Goal: Communication & Community: Participate in discussion

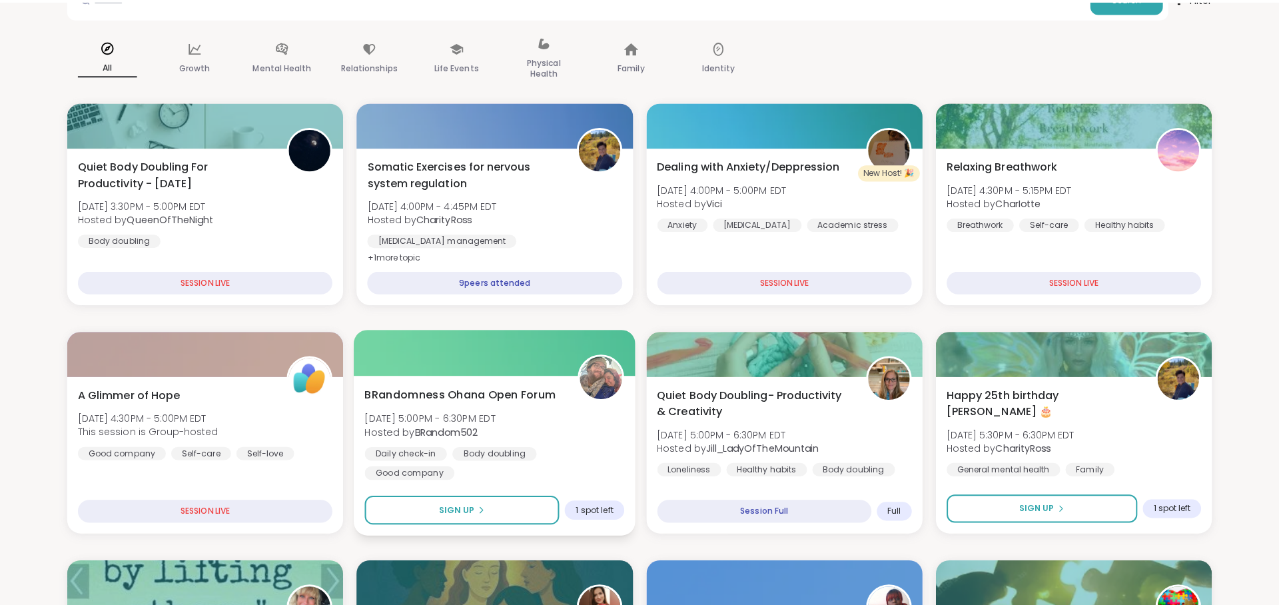
scroll to position [121, 0]
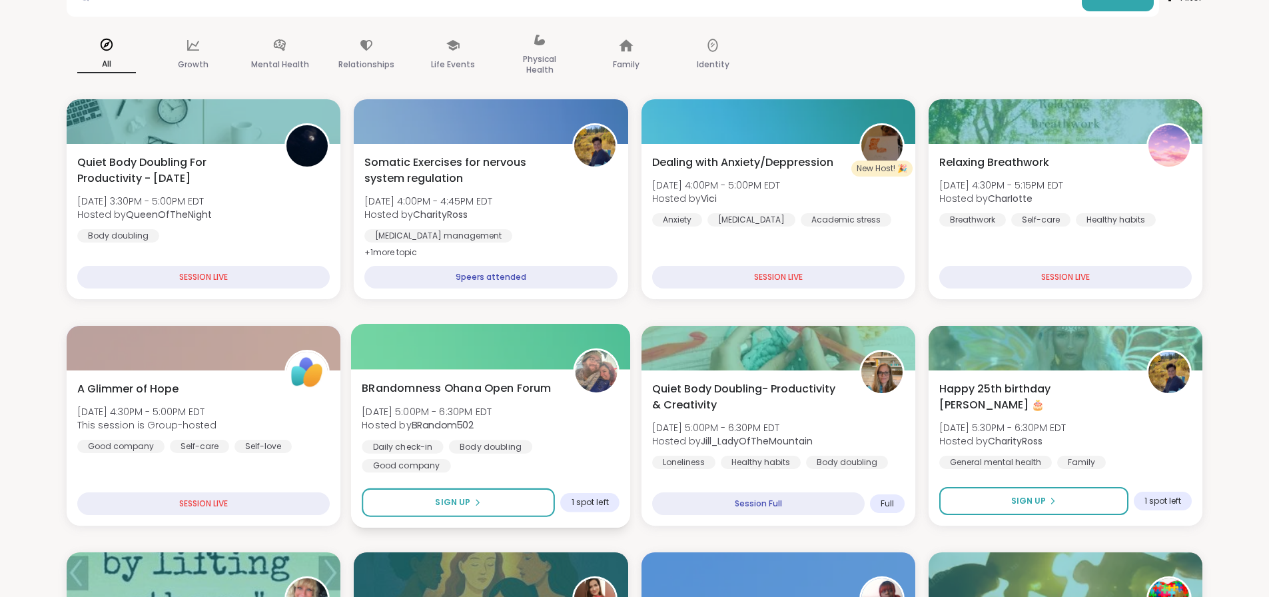
click at [546, 412] on div "BRandomness Ohana Open Forum [DATE] 5:00PM - 6:30PM EDT Hosted by BRandom502 Da…" at bounding box center [491, 426] width 258 height 93
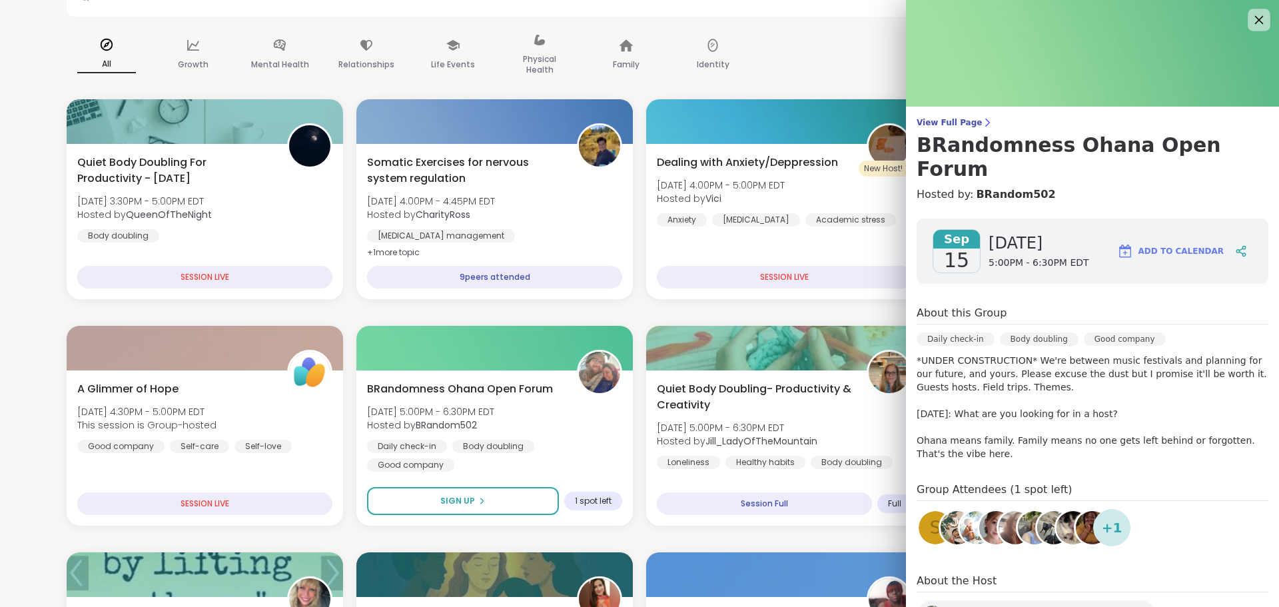
click at [1250, 24] on icon at bounding box center [1258, 19] width 17 height 17
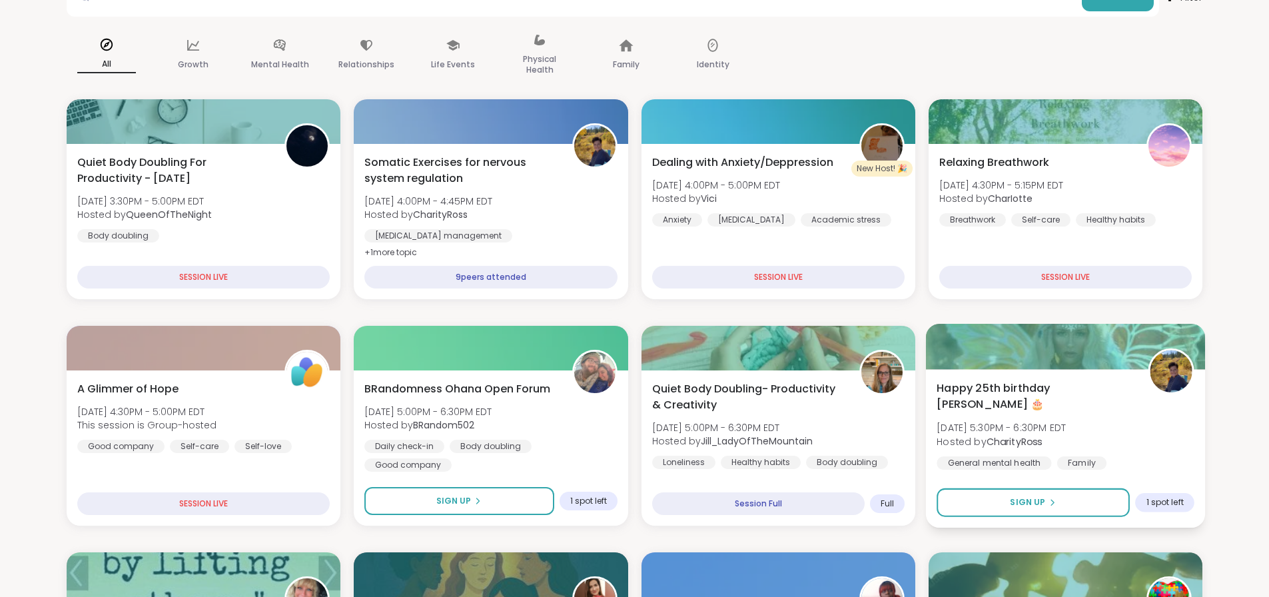
click at [1155, 430] on div "Happy 25th birthday Lyssa 🎂 [DATE] 5:30PM - 6:30PM EDT Hosted by CharityRoss Ge…" at bounding box center [1065, 425] width 258 height 90
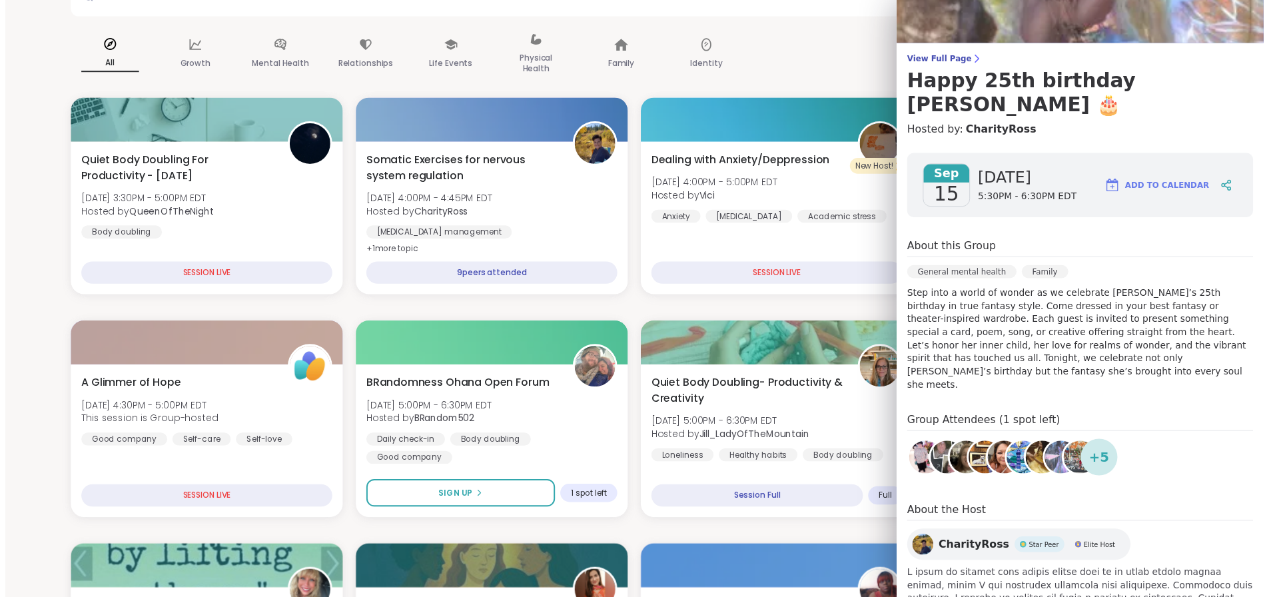
scroll to position [0, 0]
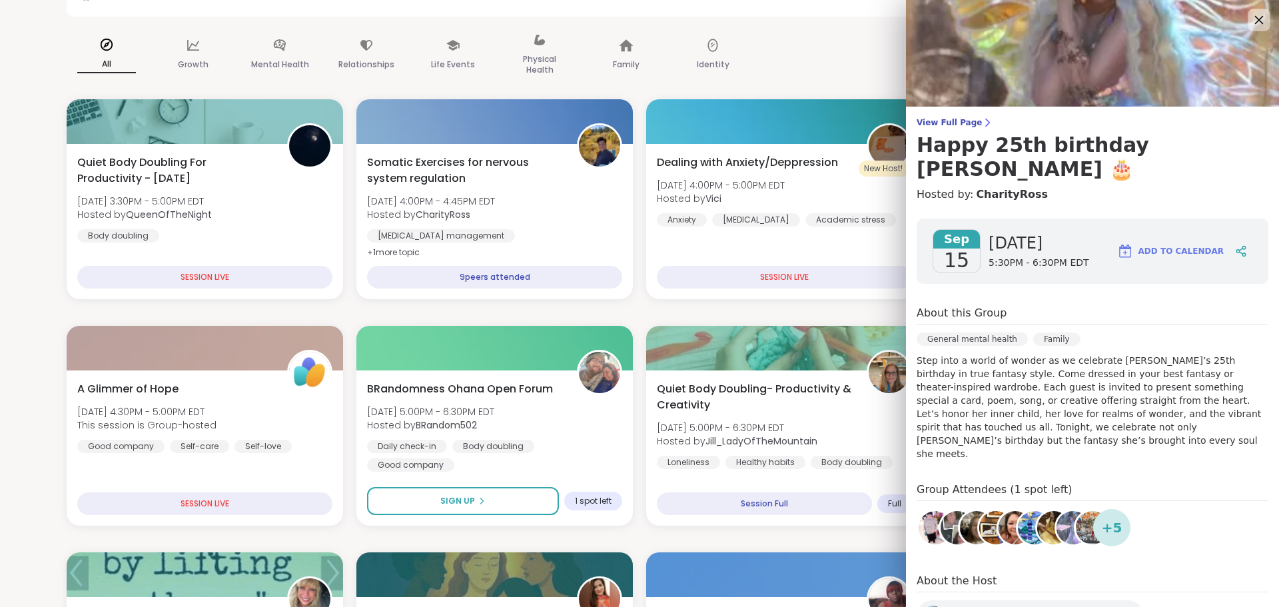
click at [1250, 17] on icon at bounding box center [1258, 19] width 17 height 17
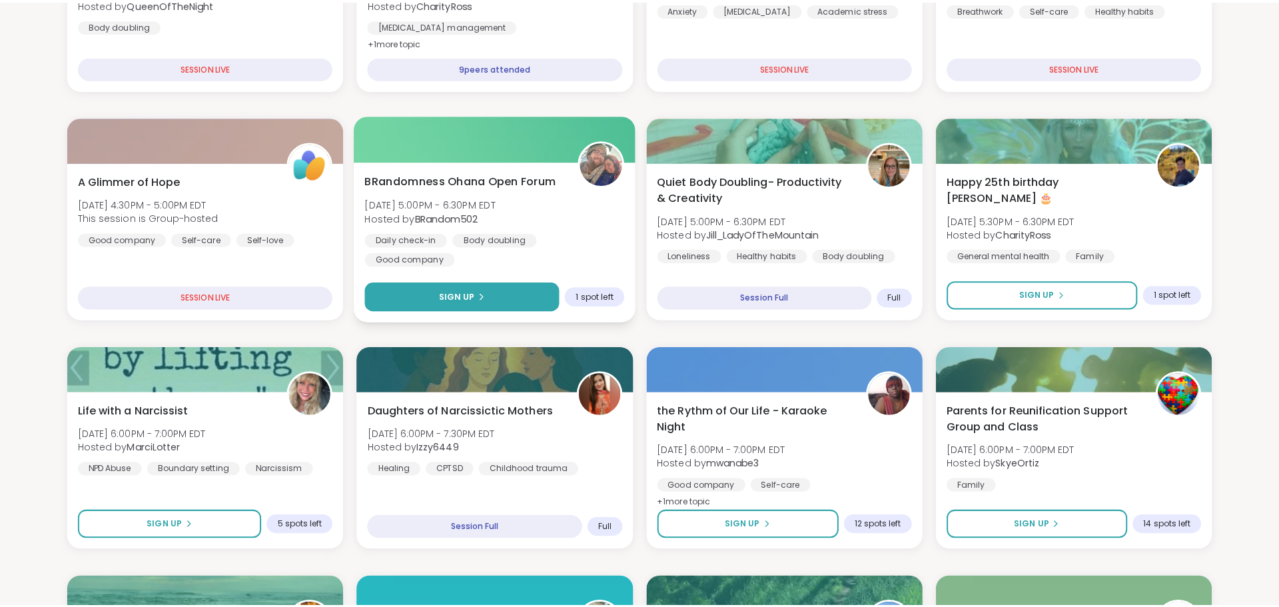
scroll to position [332, 0]
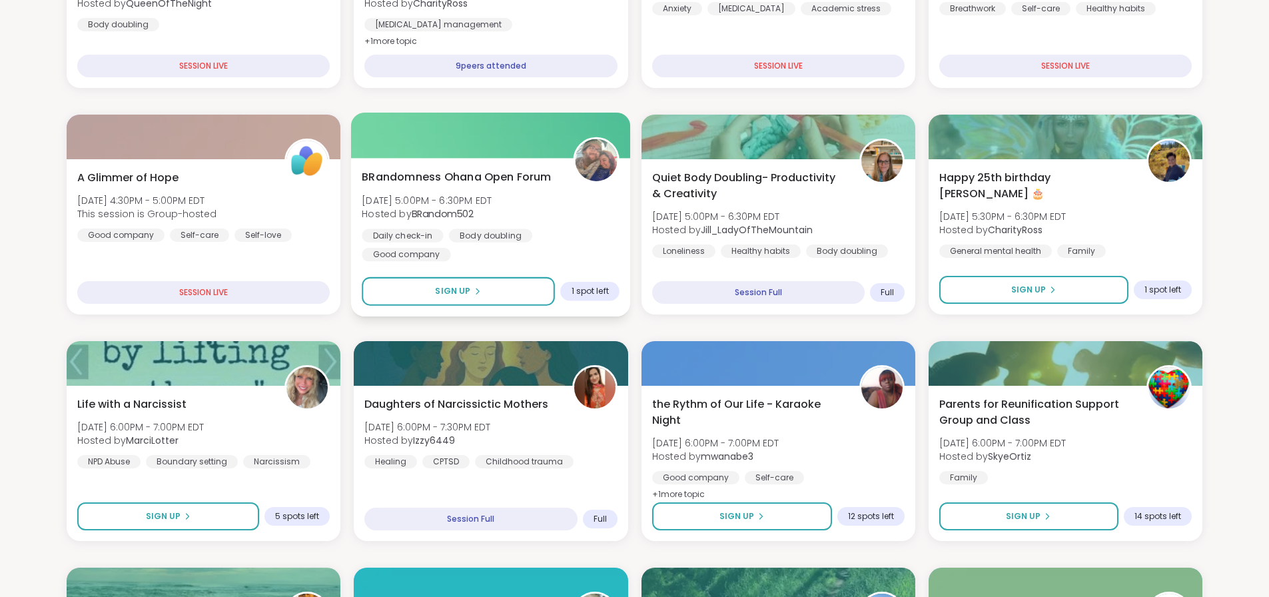
click at [484, 255] on div "BRandomness Ohana Open Forum [DATE] 5:00PM - 6:30PM EDT Hosted by BRandom502 Da…" at bounding box center [490, 237] width 279 height 159
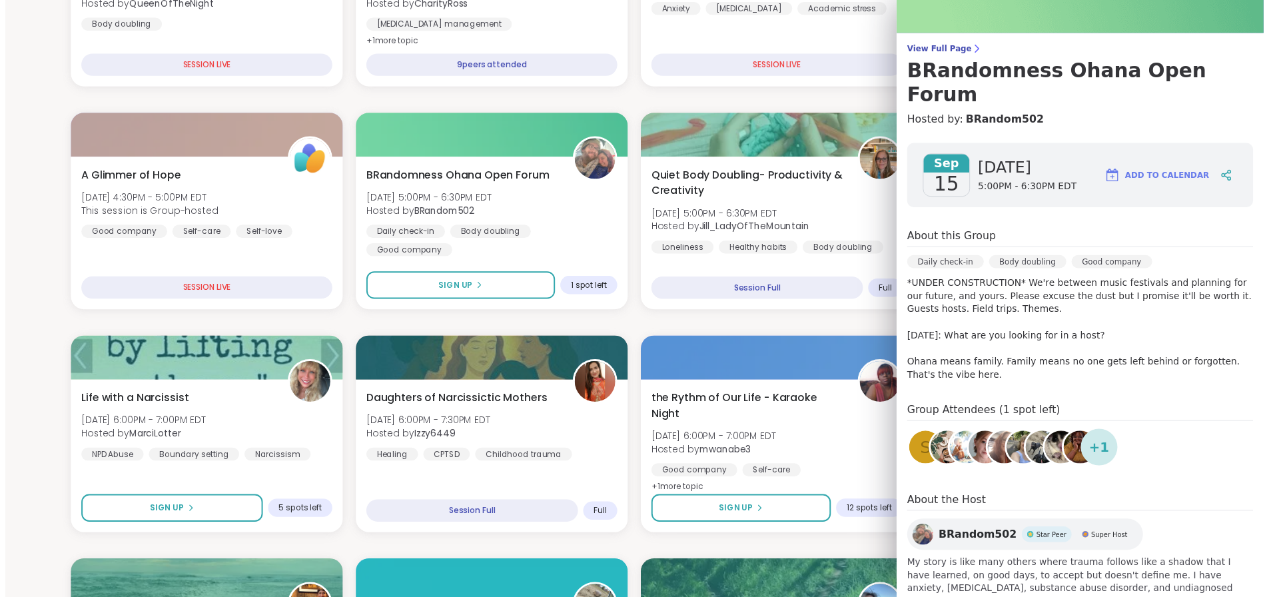
scroll to position [0, 0]
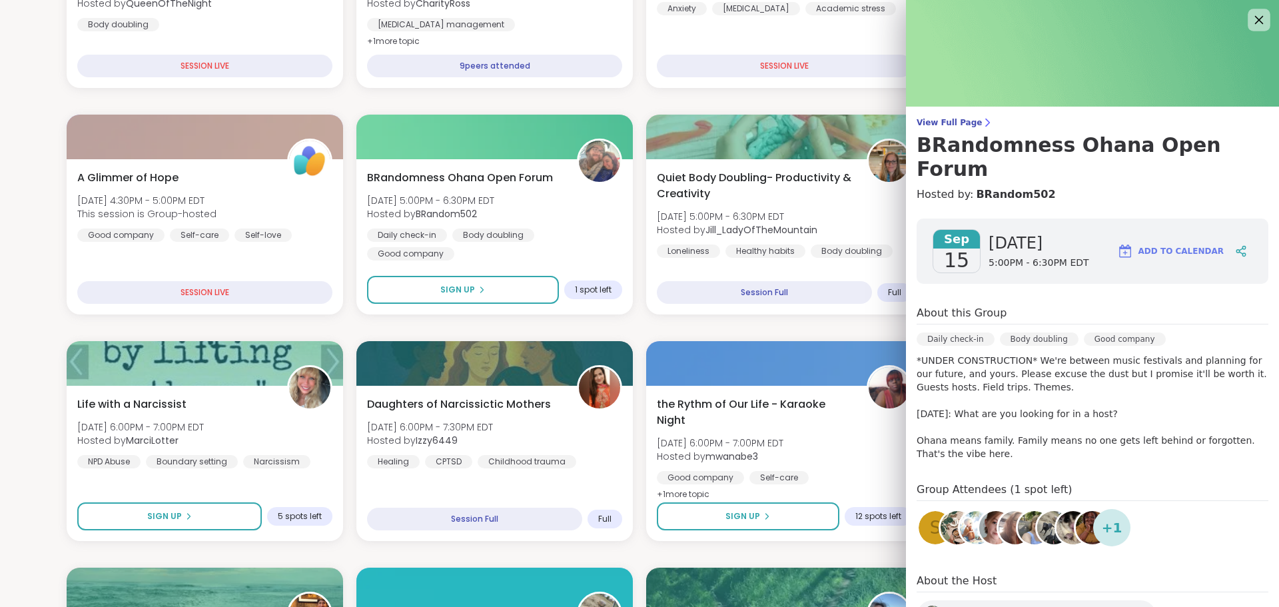
click at [1250, 15] on icon at bounding box center [1258, 19] width 17 height 17
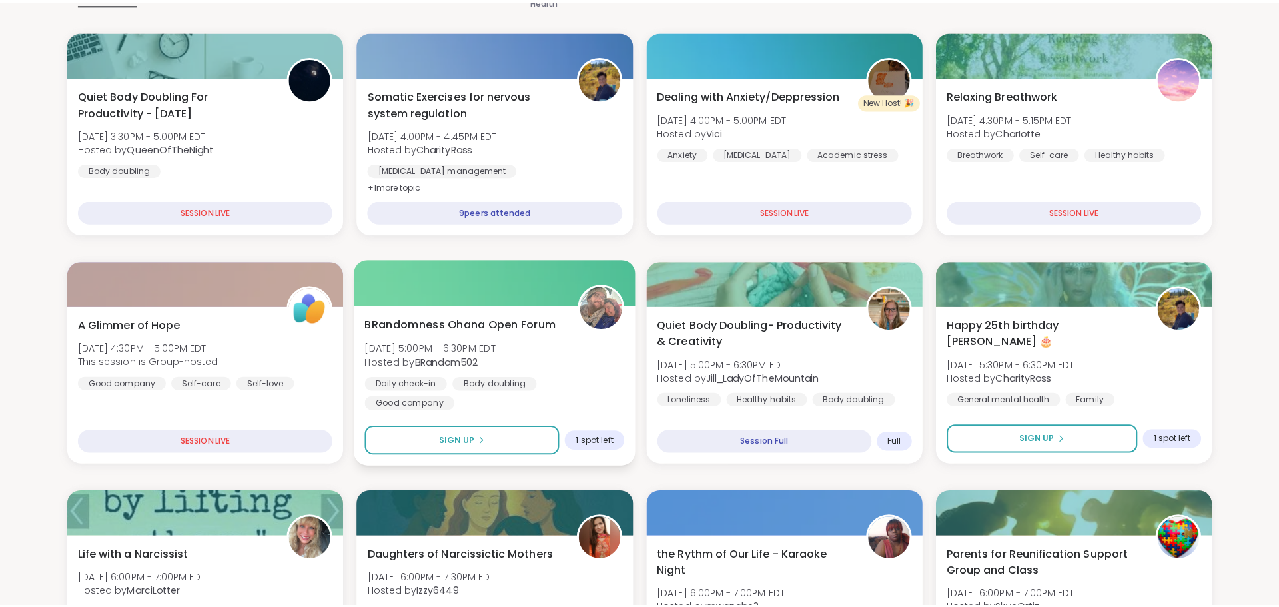
scroll to position [189, 0]
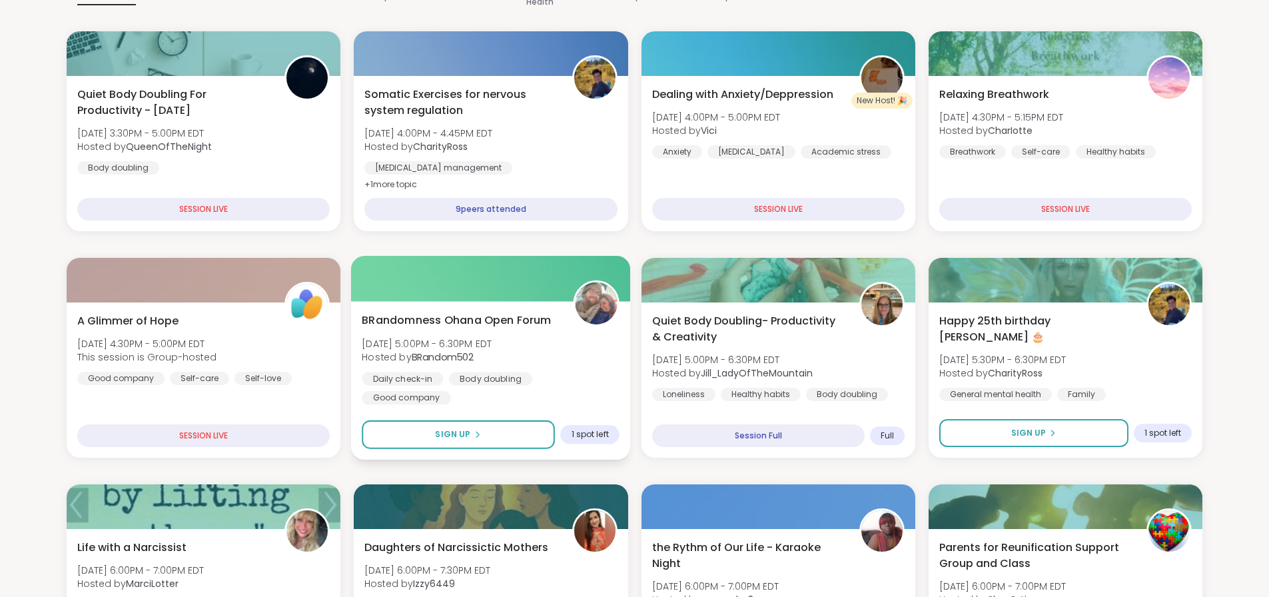
click at [545, 360] on div "BRandomness Ohana Open Forum [DATE] 5:00PM - 6:30PM EDT Hosted by BRandom502 Da…" at bounding box center [491, 358] width 258 height 93
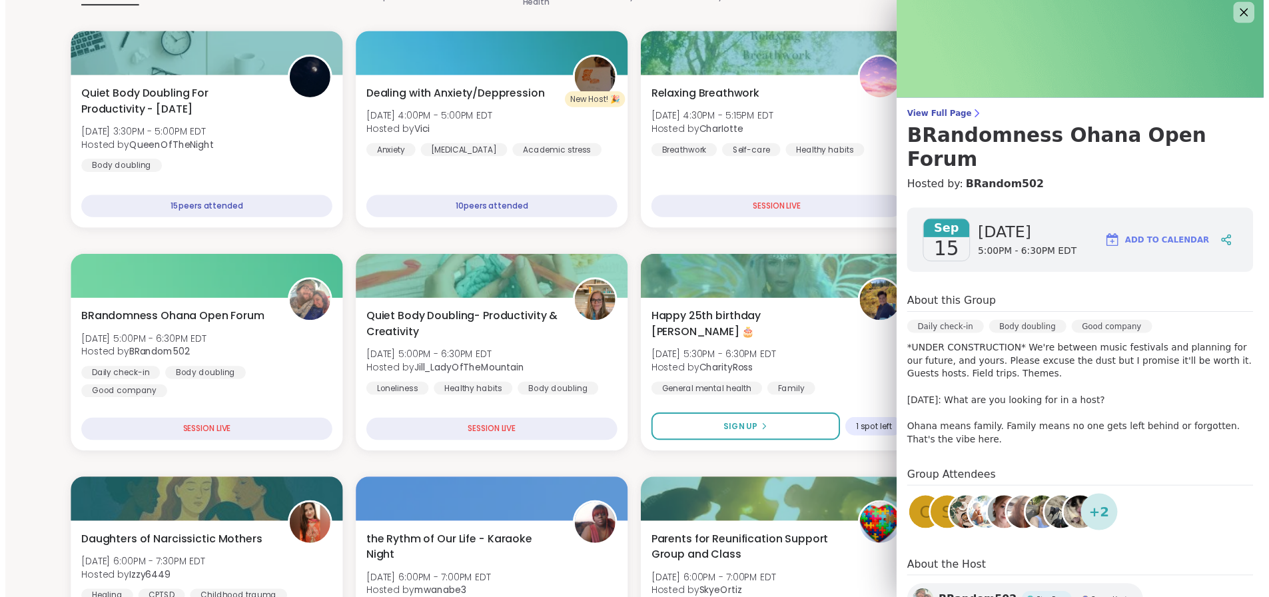
scroll to position [0, 0]
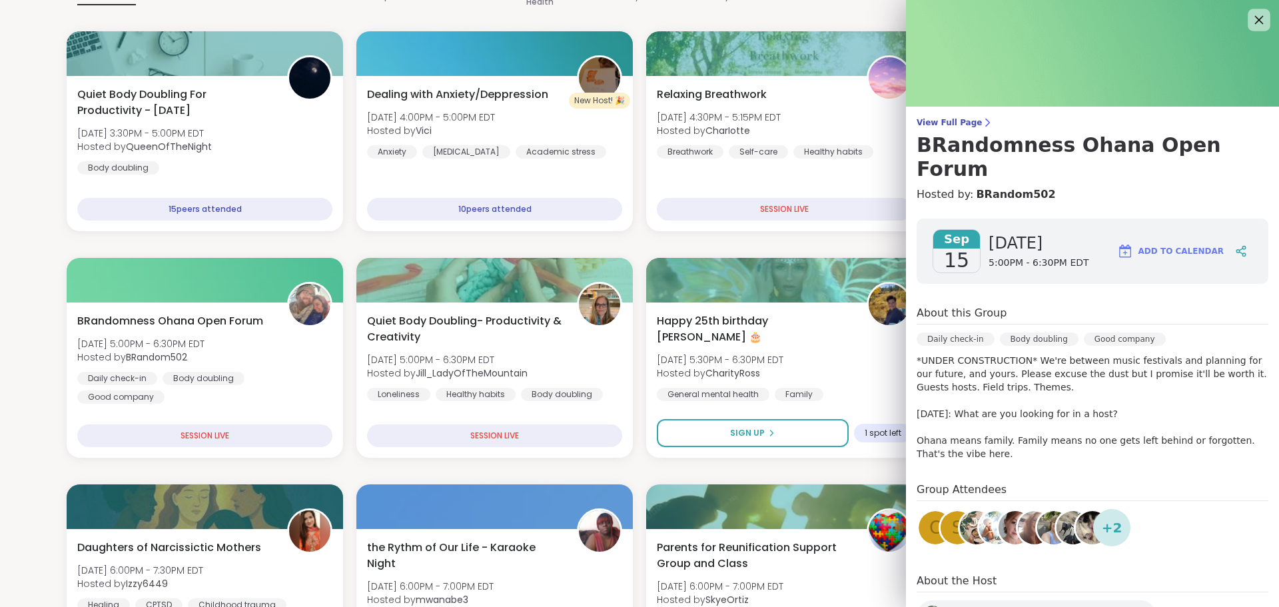
click at [1250, 15] on icon at bounding box center [1258, 19] width 17 height 17
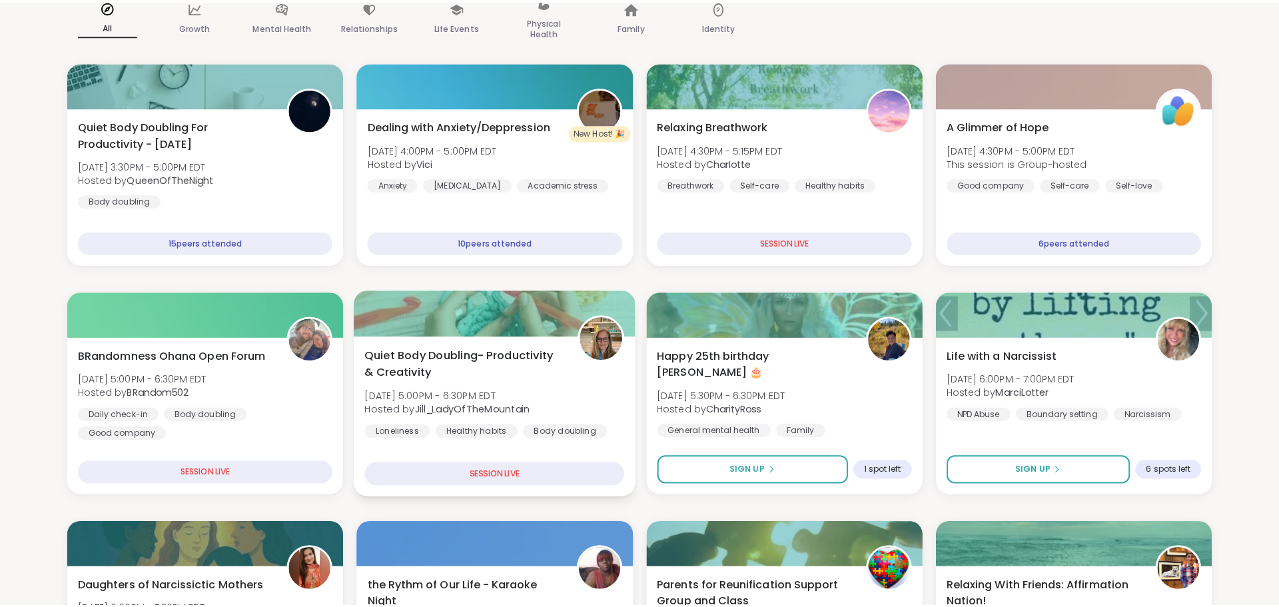
scroll to position [160, 0]
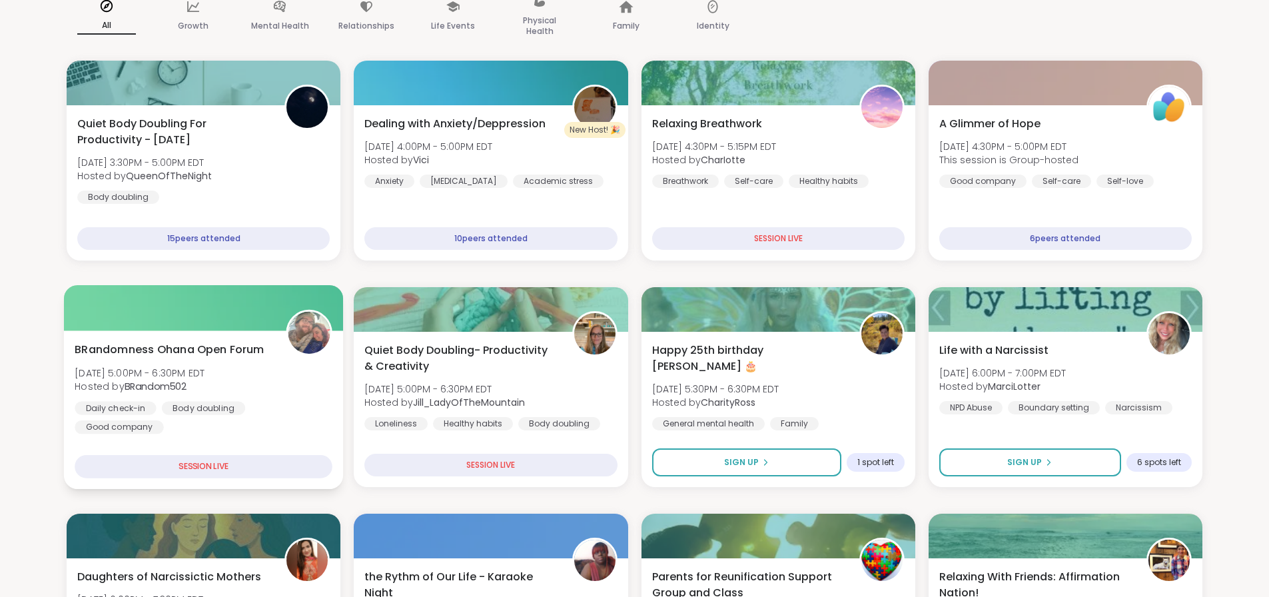
click at [205, 426] on div "BRandomness Ohana Open Forum [DATE] 5:00PM - 6:30PM EDT Hosted by BRandom502 Da…" at bounding box center [203, 409] width 279 height 159
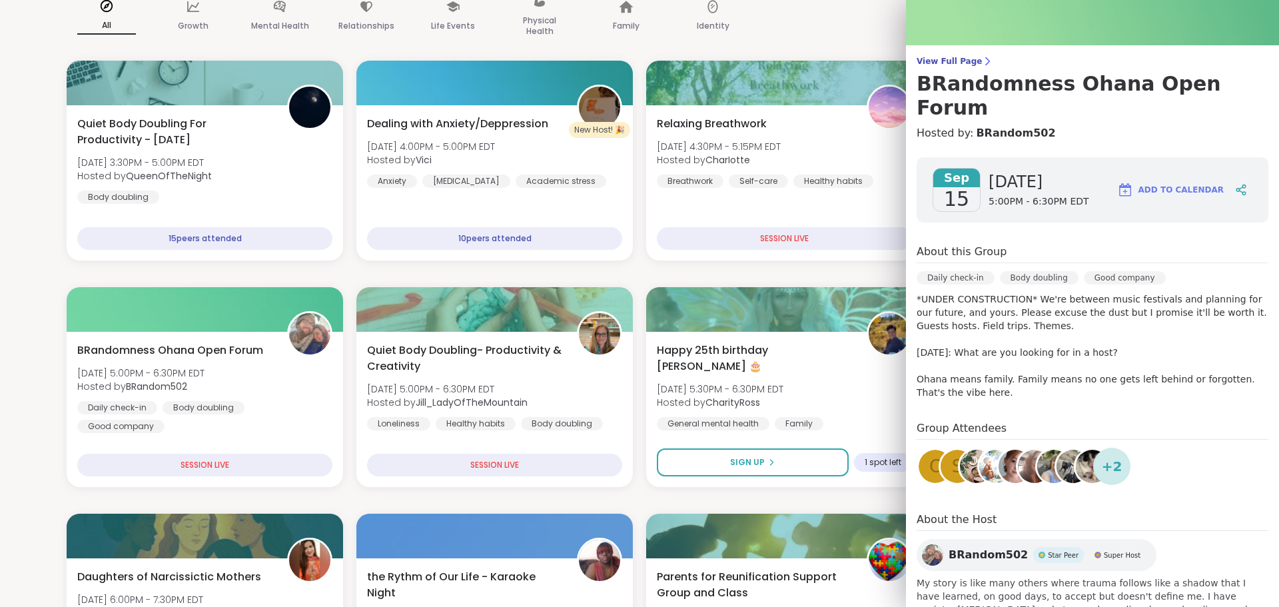
scroll to position [0, 0]
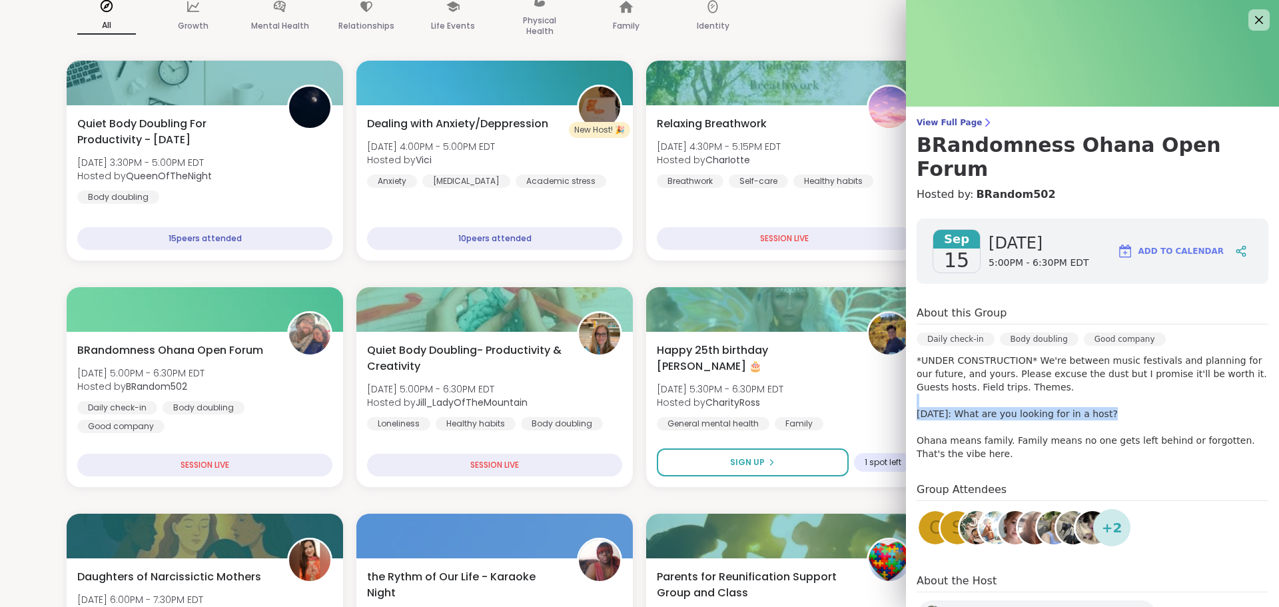
drag, startPoint x: 1108, startPoint y: 377, endPoint x: 1102, endPoint y: 388, distance: 12.6
click at [1102, 388] on p "*UNDER CONSTRUCTION* We're between music festivals and planning for our future,…" at bounding box center [1092, 407] width 352 height 107
click at [1169, 428] on p "*UNDER CONSTRUCTION* We're between music festivals and planning for our future,…" at bounding box center [1092, 407] width 352 height 107
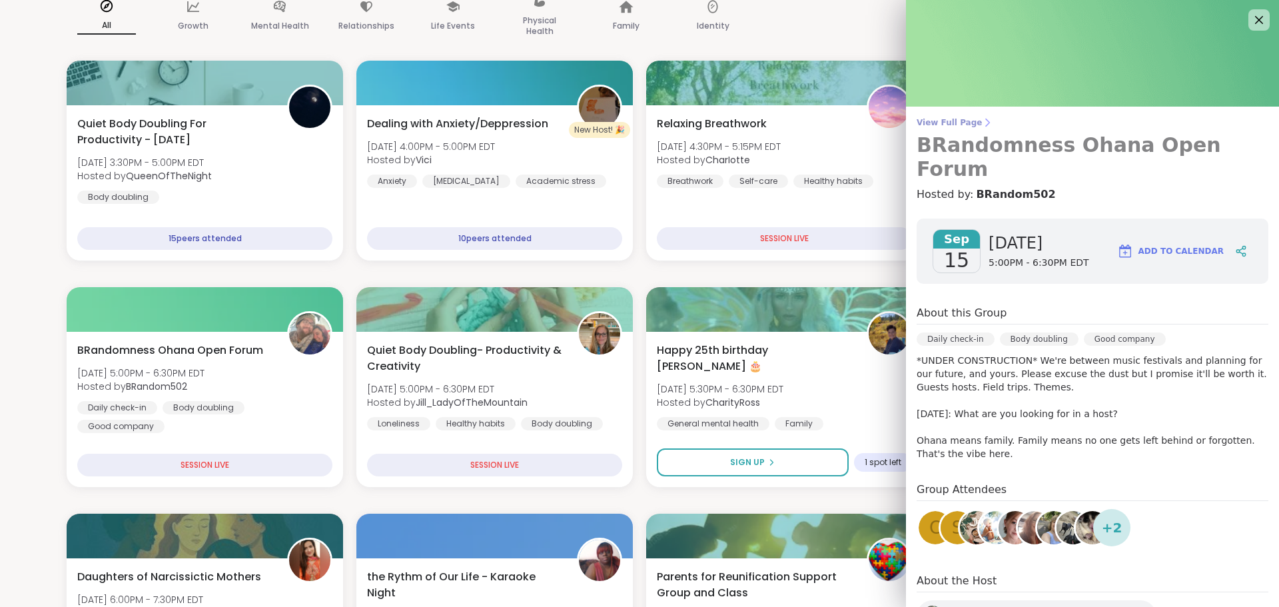
click at [1094, 143] on h3 "BRandomness Ohana Open Forum" at bounding box center [1092, 157] width 352 height 48
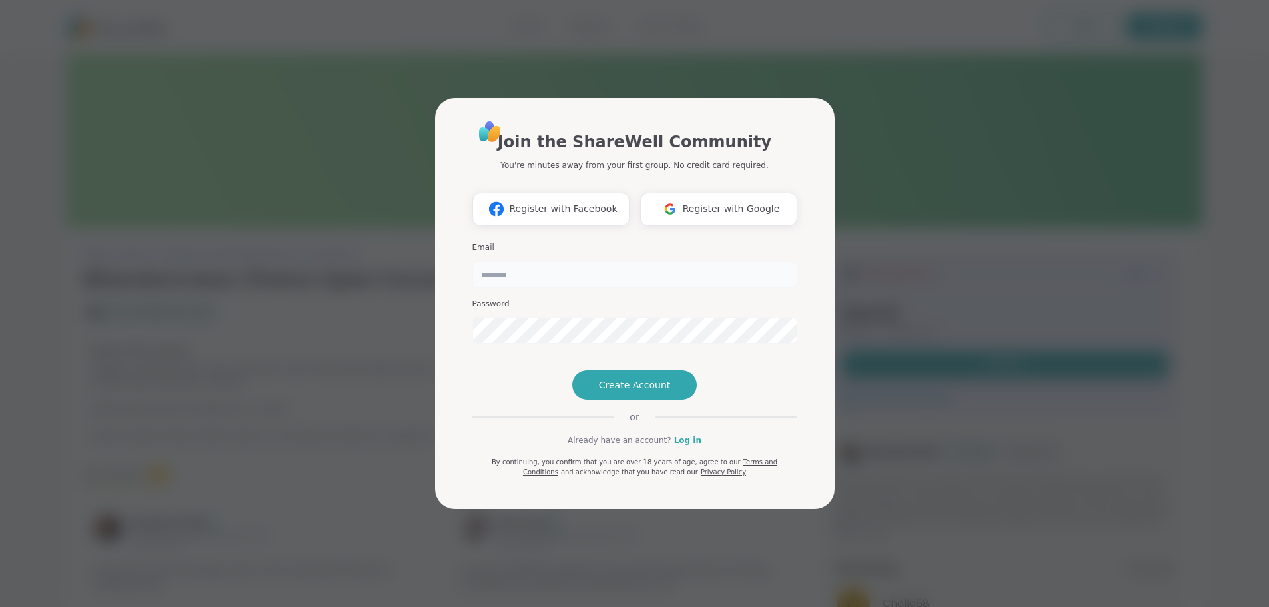
click at [529, 261] on input "email" at bounding box center [634, 274] width 325 height 27
type input "**********"
click at [623, 392] on span "Create Account" at bounding box center [635, 384] width 72 height 13
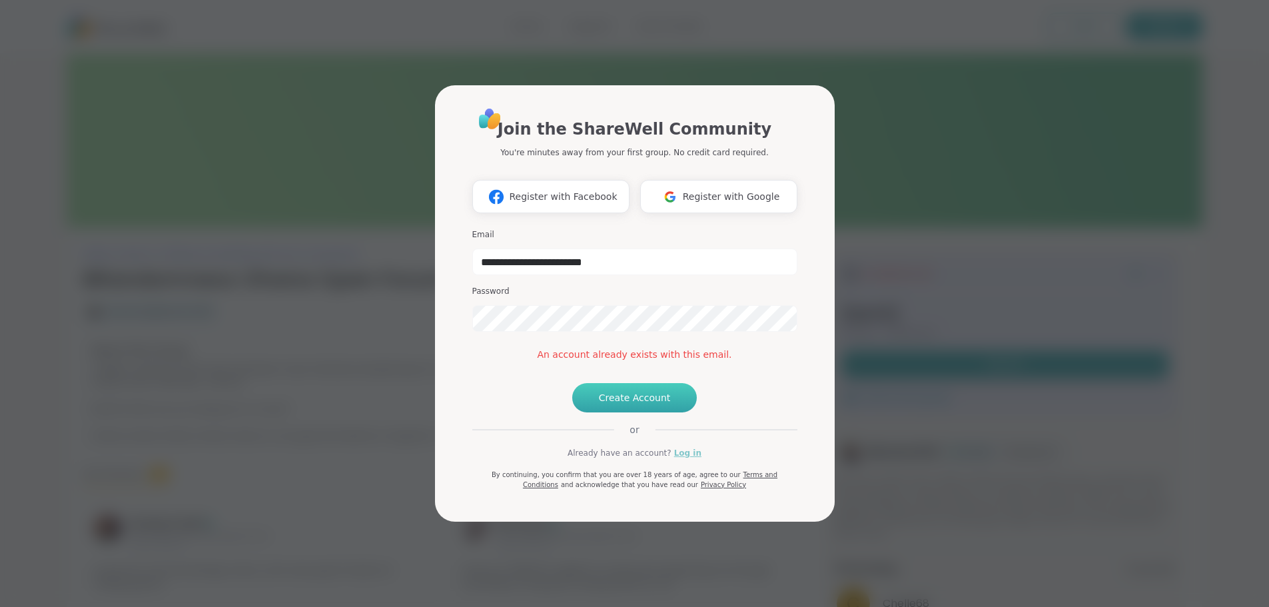
click at [681, 459] on link "Log in" at bounding box center [687, 453] width 27 height 12
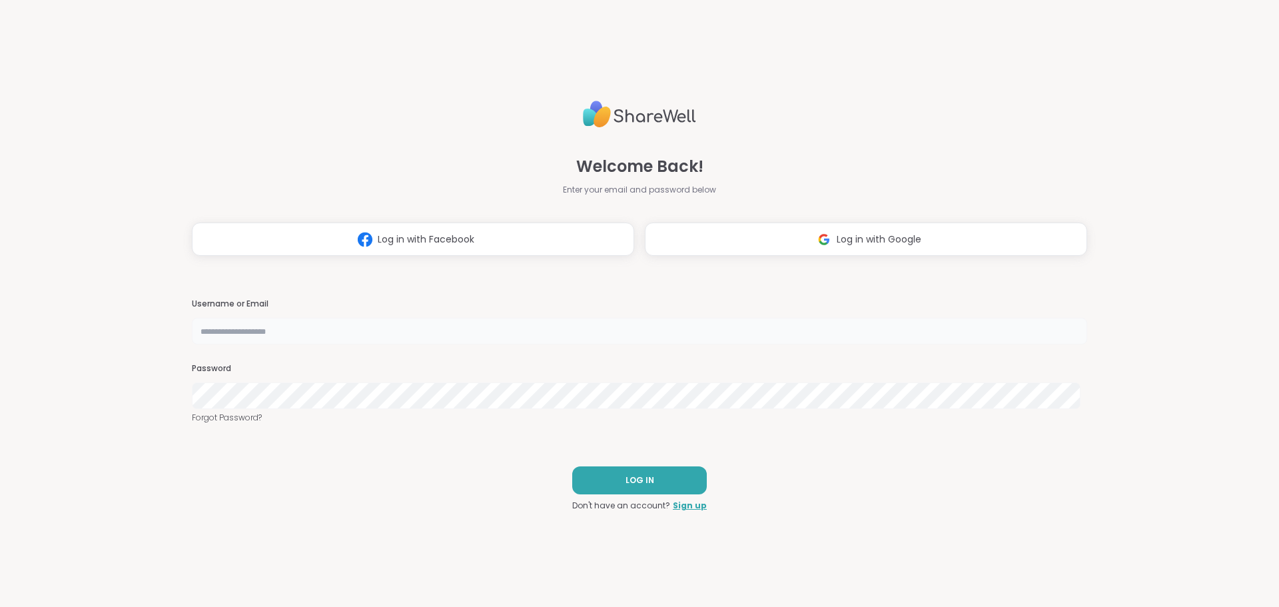
click at [373, 322] on input "text" at bounding box center [639, 331] width 895 height 27
type input "**********"
click at [605, 477] on button "LOG IN" at bounding box center [639, 480] width 135 height 28
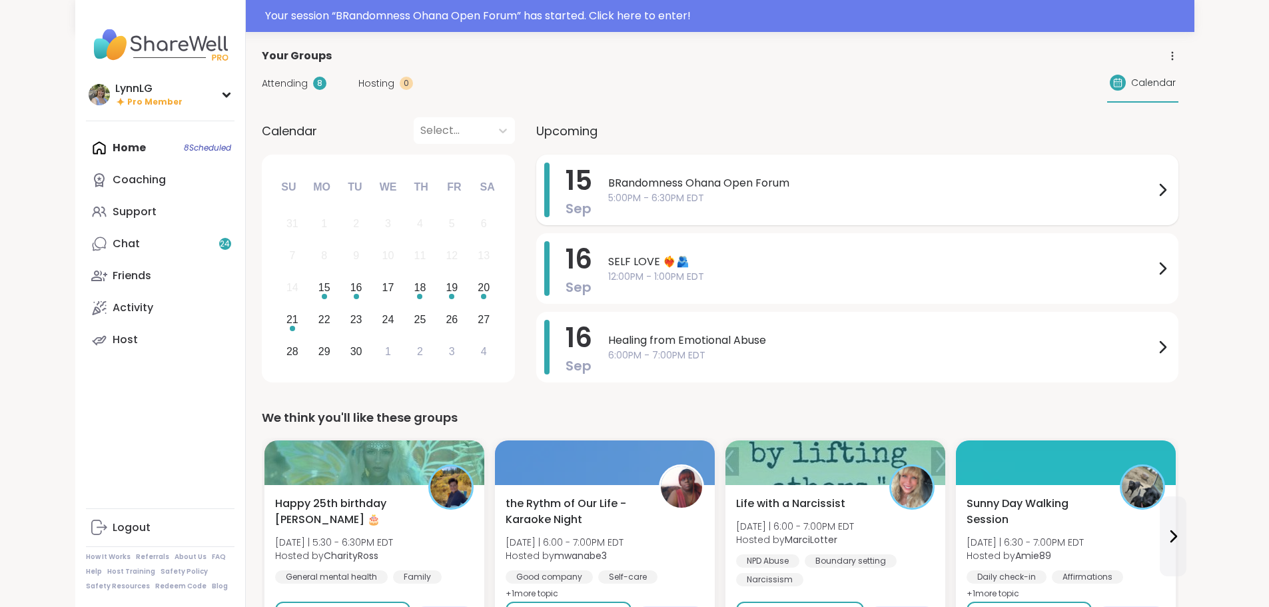
click at [797, 191] on span "5:00PM - 6:30PM EDT" at bounding box center [881, 198] width 546 height 14
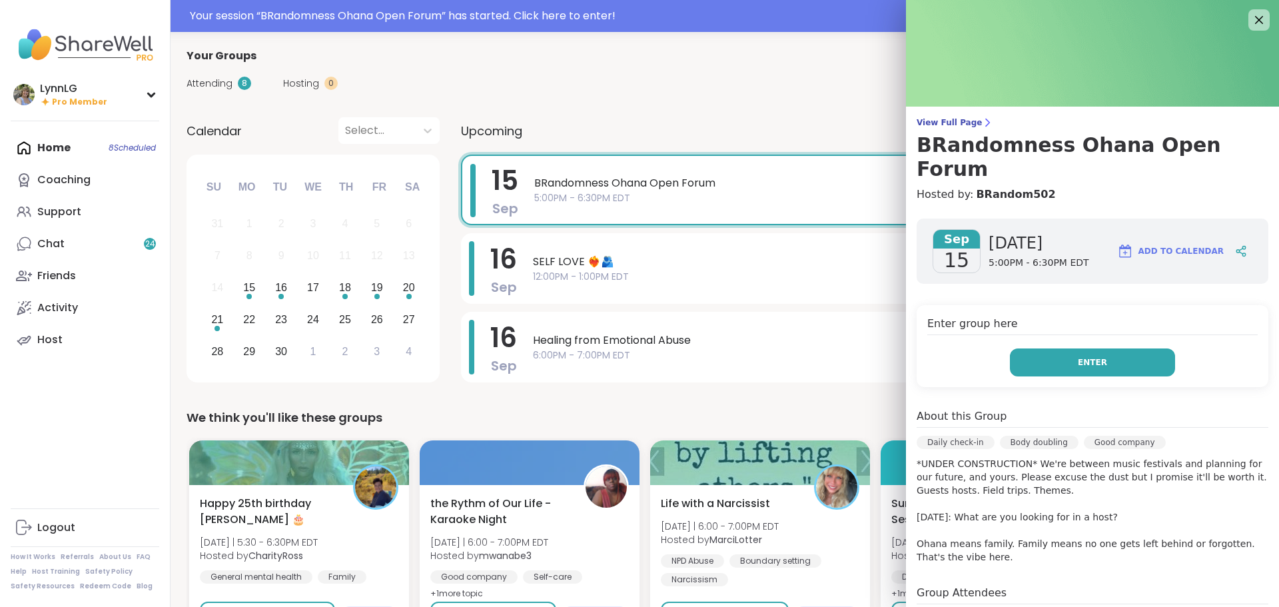
click at [1078, 356] on span "Enter" at bounding box center [1092, 362] width 29 height 12
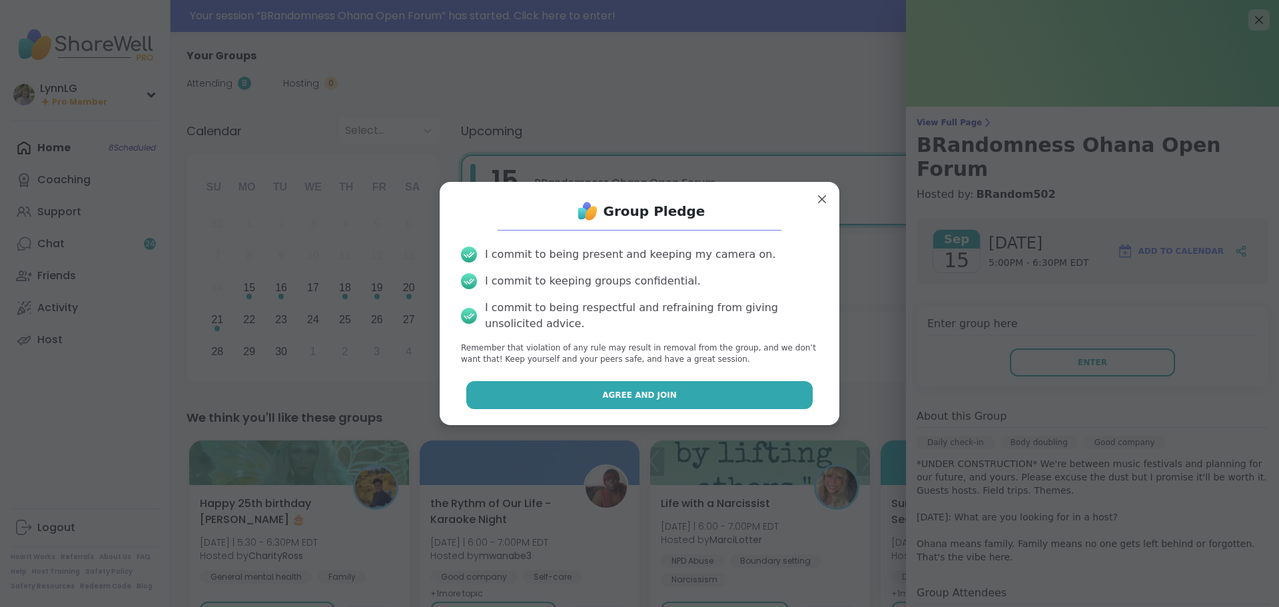
click at [636, 384] on button "Agree and Join" at bounding box center [639, 395] width 347 height 28
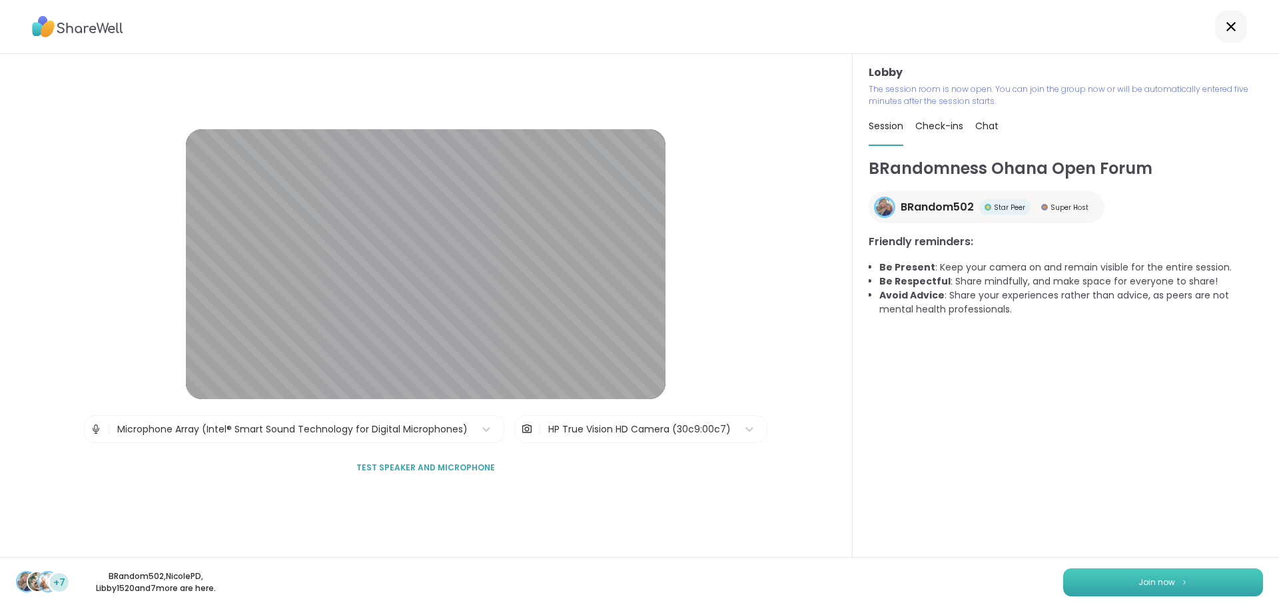
click at [1180, 585] on img at bounding box center [1184, 581] width 8 height 7
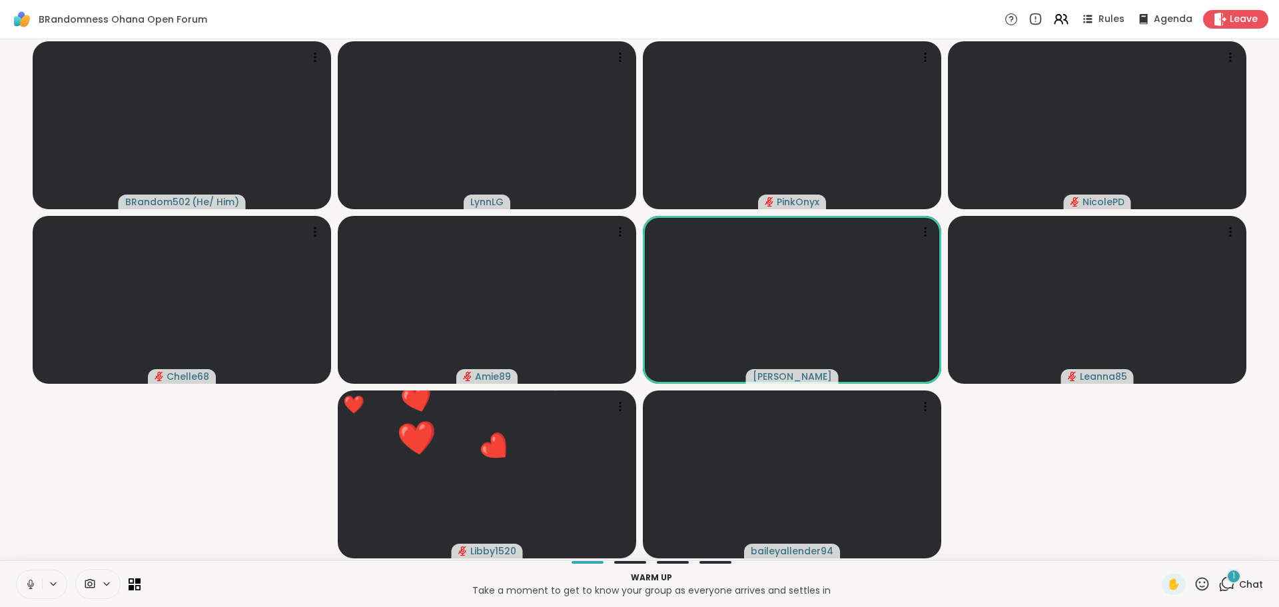
click at [36, 587] on icon at bounding box center [31, 584] width 12 height 12
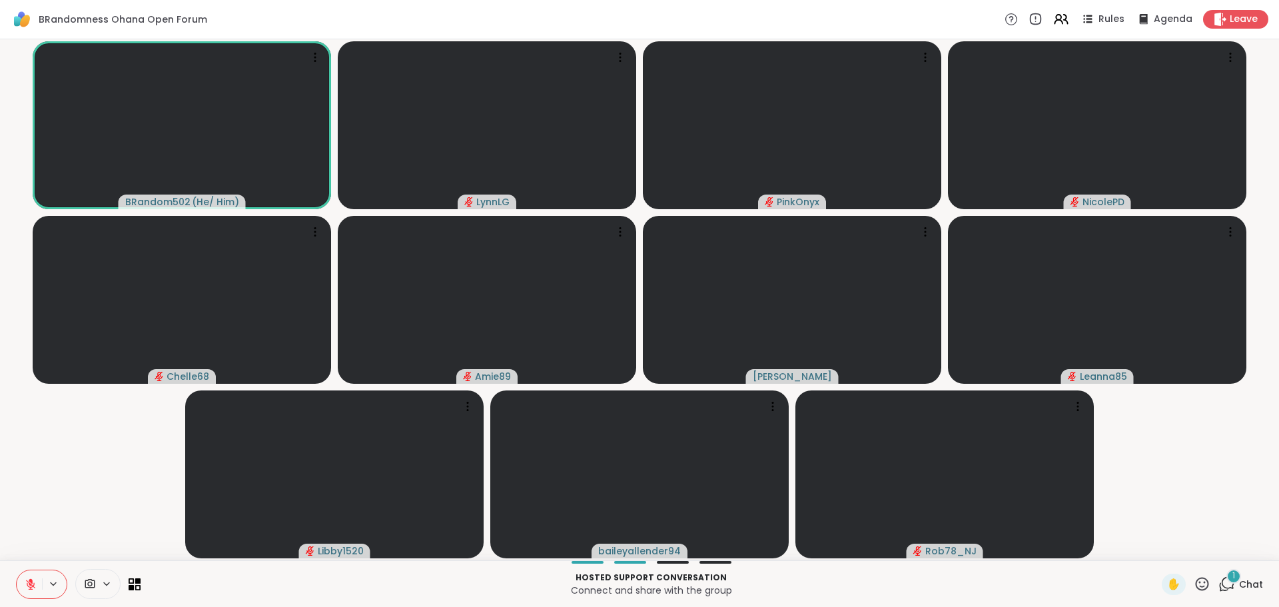
click at [1244, 583] on span "Chat" at bounding box center [1251, 583] width 24 height 13
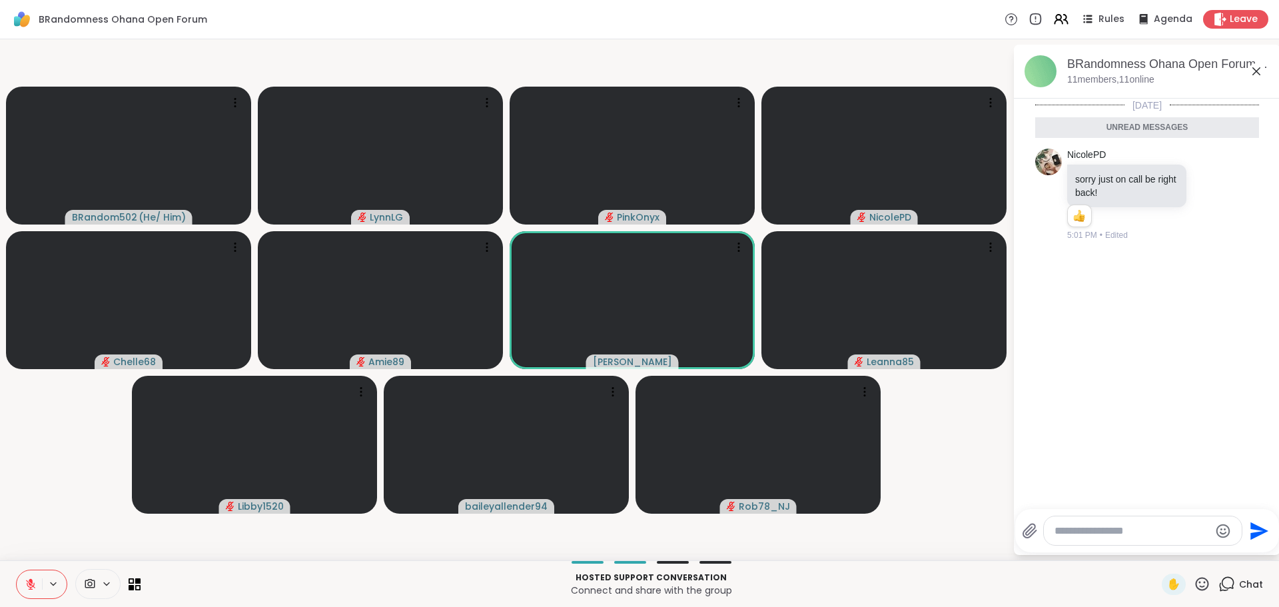
click at [1100, 527] on textarea "Type your message" at bounding box center [1131, 530] width 155 height 13
click at [1126, 492] on span "[PERSON_NAME]" at bounding box center [1136, 495] width 100 height 13
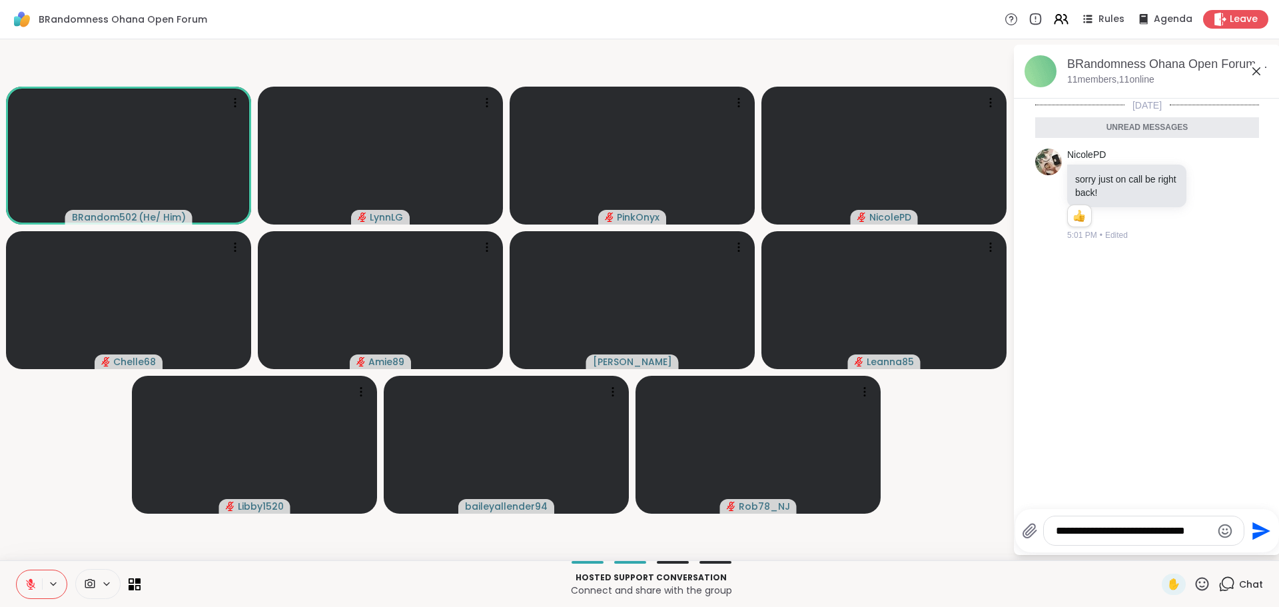
click at [1116, 532] on textarea "**********" at bounding box center [1133, 530] width 155 height 13
type textarea "**********"
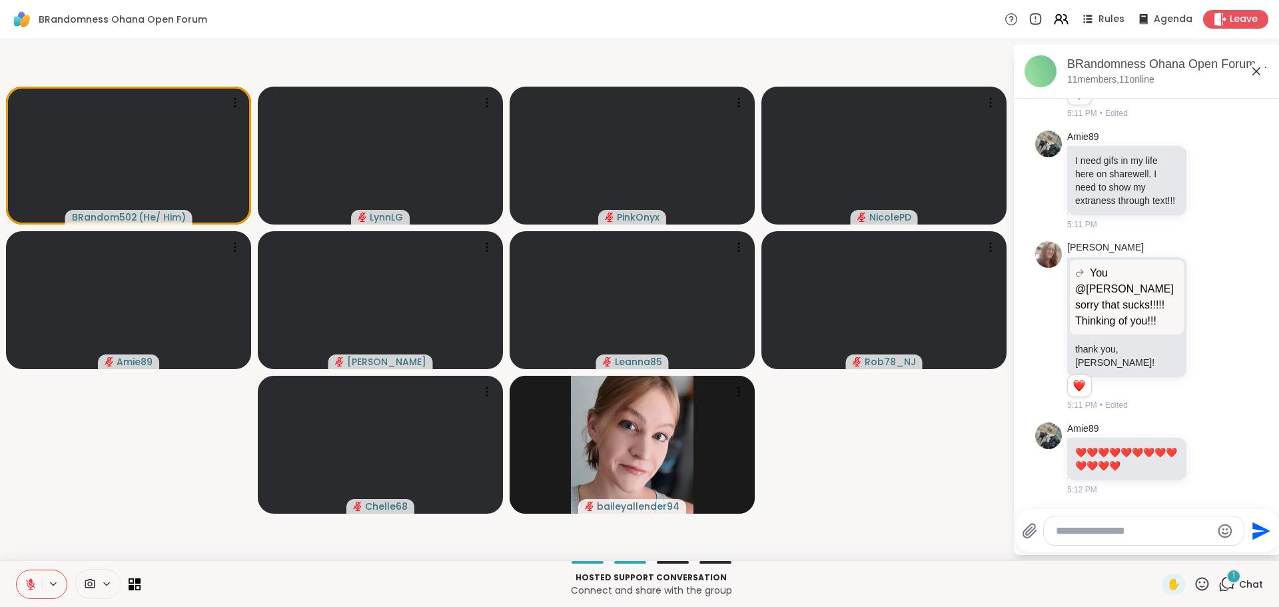
scroll to position [929, 0]
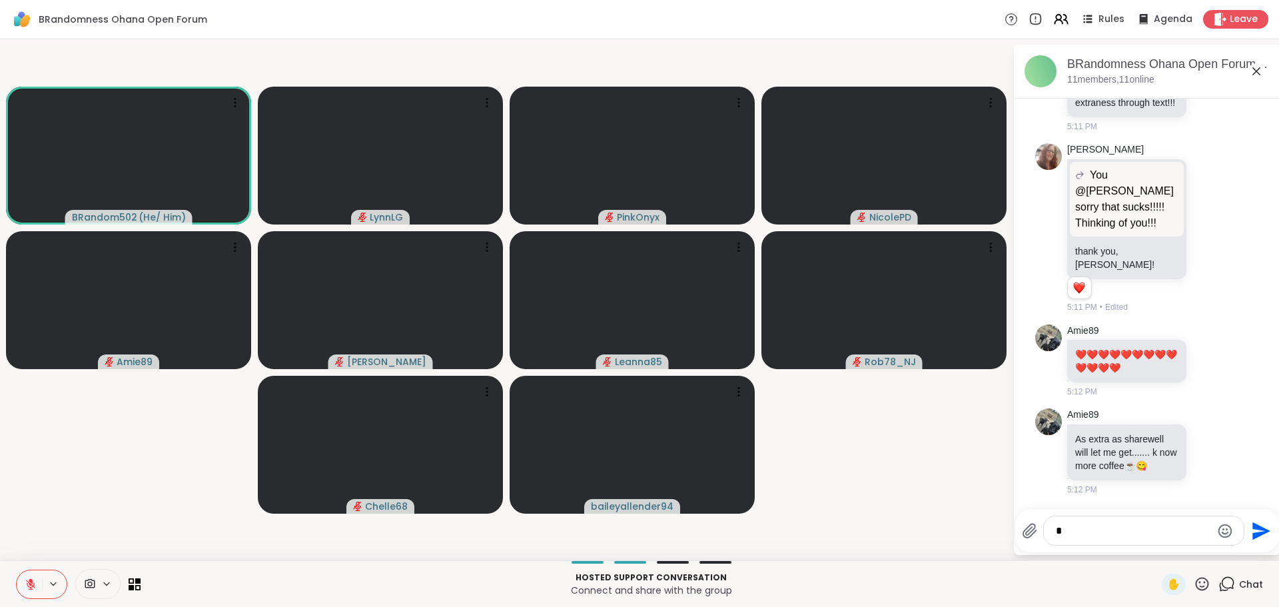
click at [33, 585] on icon at bounding box center [30, 583] width 9 height 9
click at [37, 587] on button at bounding box center [29, 584] width 25 height 28
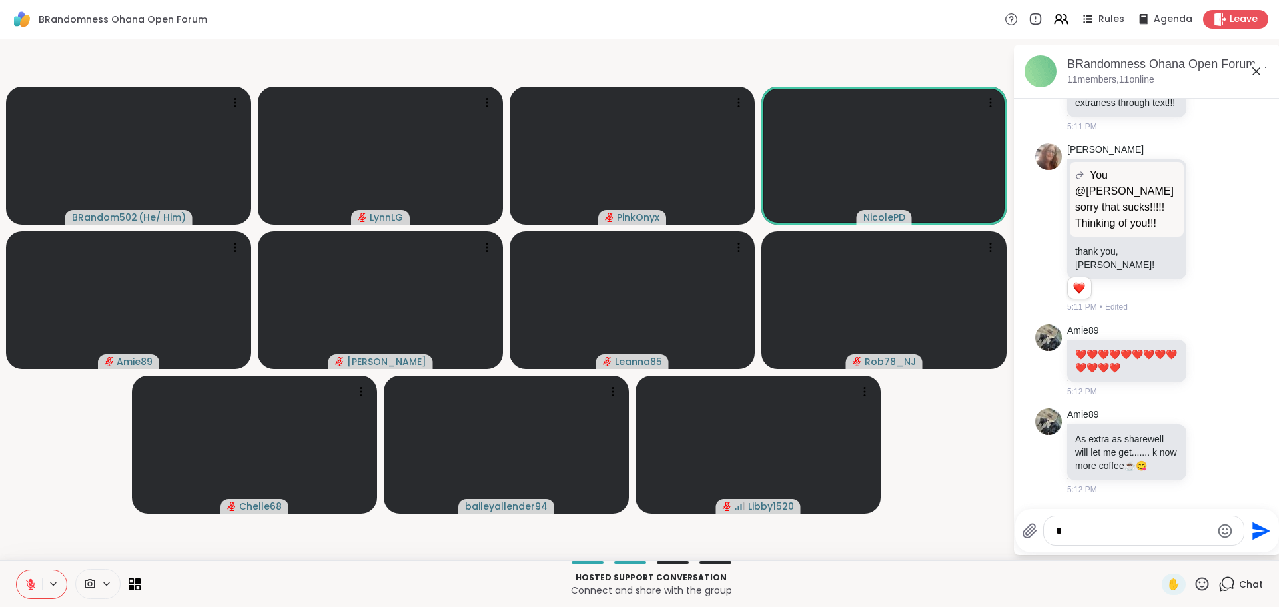
click at [1080, 526] on textarea "Type your message" at bounding box center [1133, 530] width 155 height 13
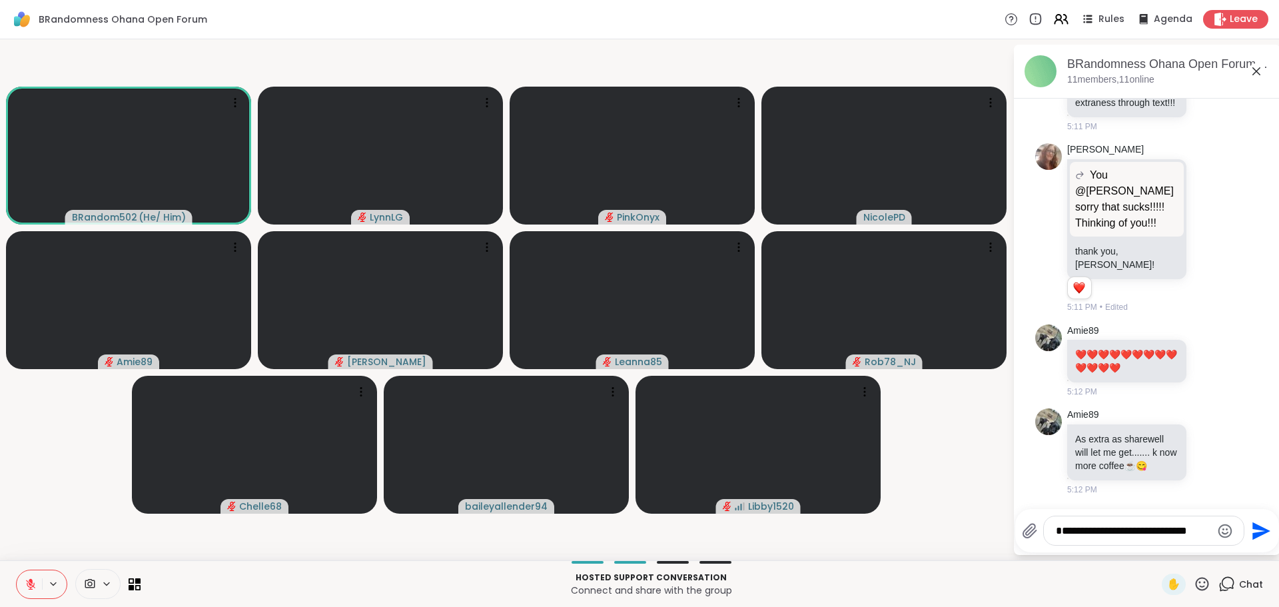
type textarea "**********"
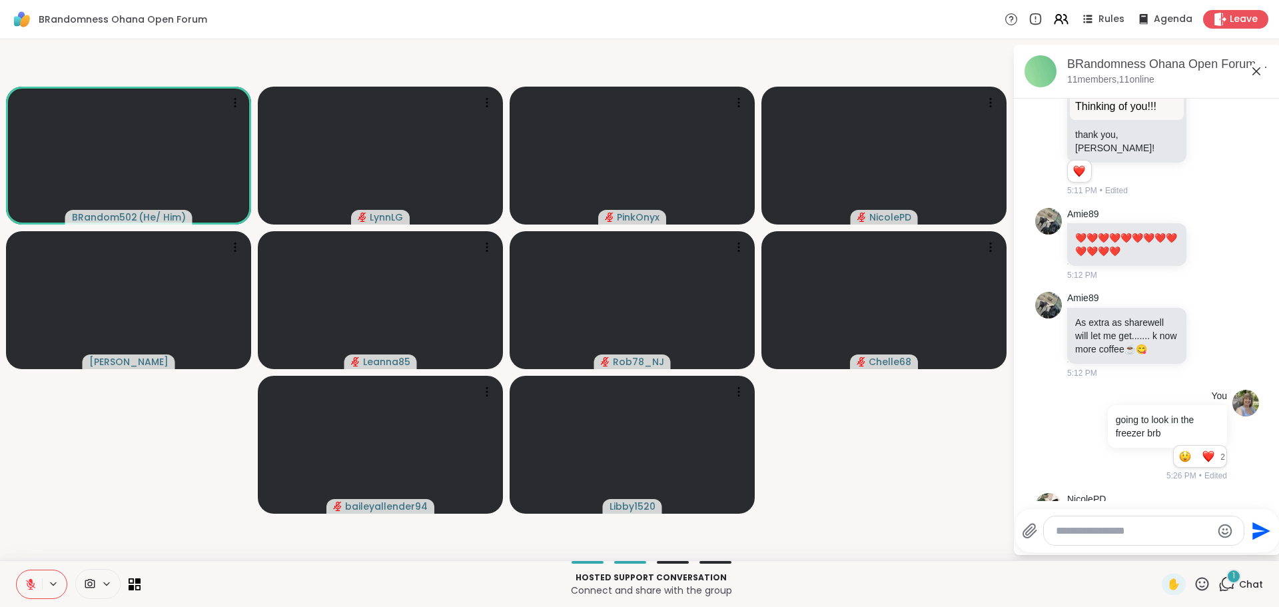
scroll to position [1130, 0]
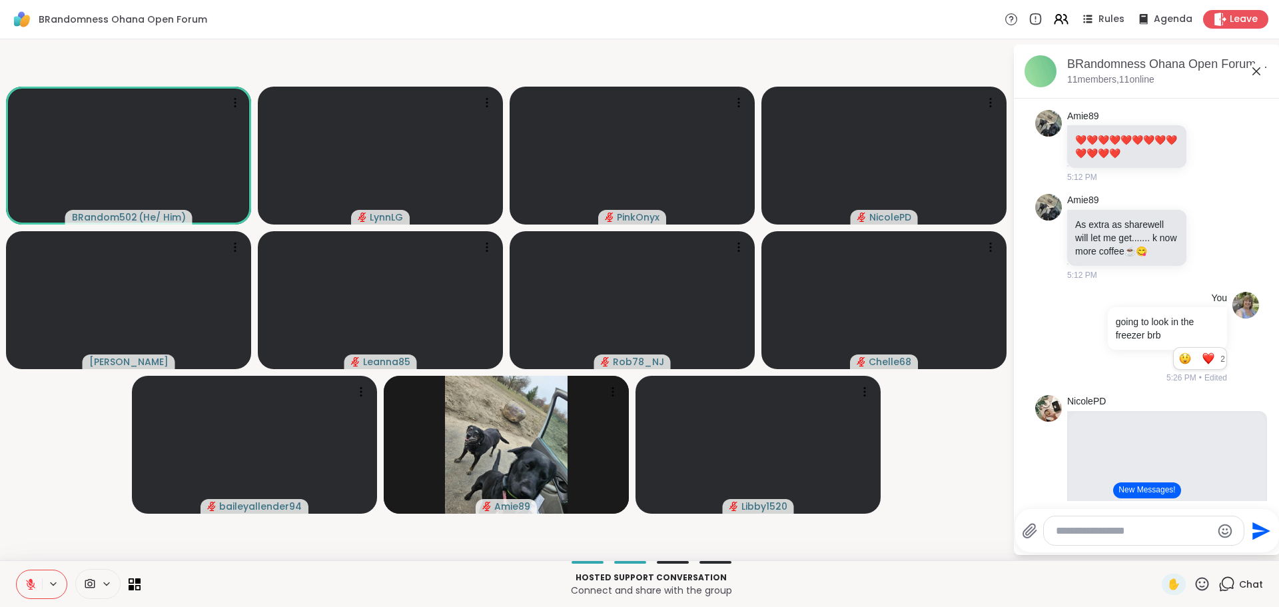
click at [1104, 535] on textarea "Type your message" at bounding box center [1133, 530] width 155 height 13
type textarea "*"
type textarea "**********"
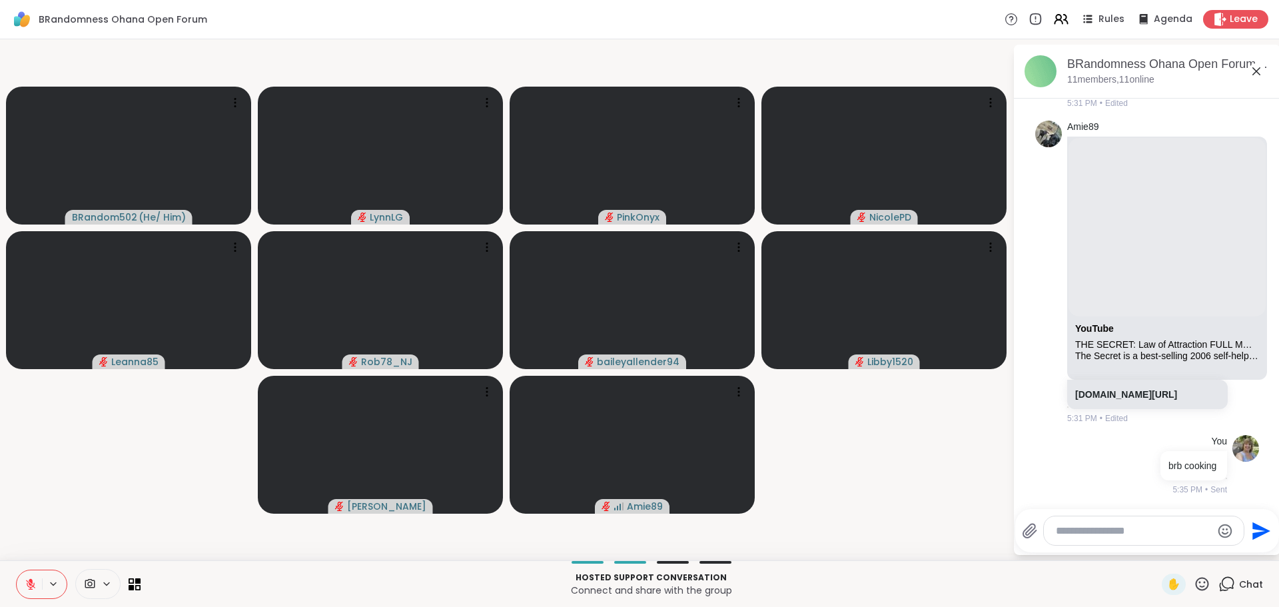
drag, startPoint x: 30, startPoint y: 591, endPoint x: 137, endPoint y: 535, distance: 120.7
click at [30, 591] on button at bounding box center [29, 584] width 25 height 28
click at [33, 588] on icon at bounding box center [31, 584] width 12 height 12
click at [26, 581] on icon at bounding box center [31, 584] width 12 height 12
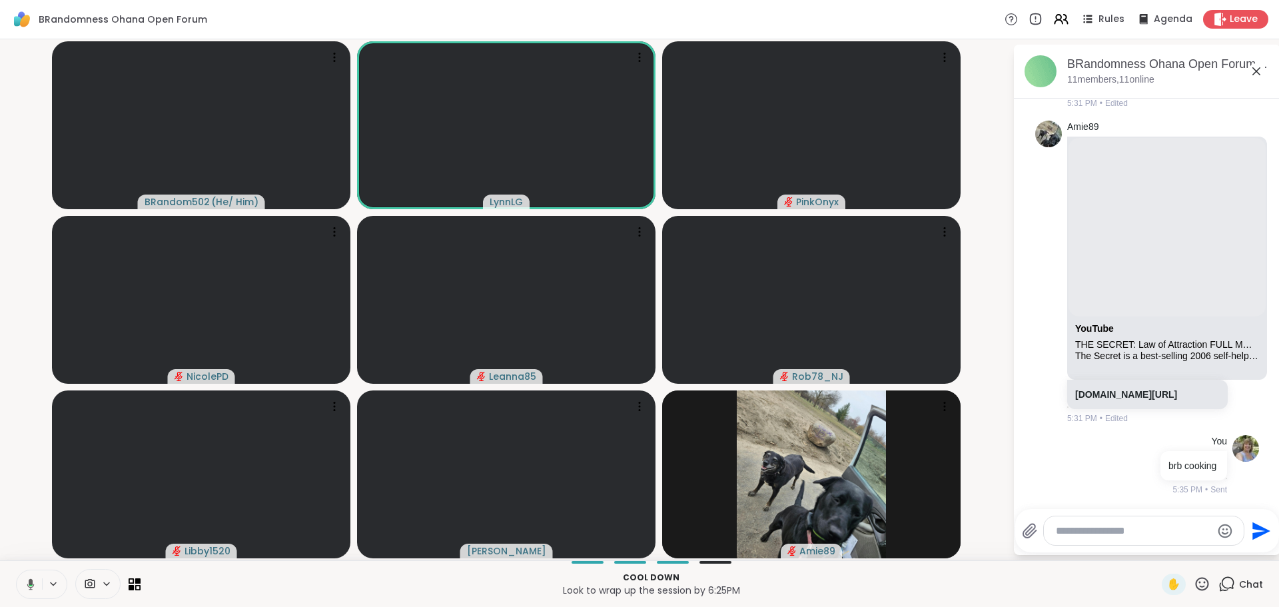
click at [32, 591] on button at bounding box center [28, 584] width 27 height 28
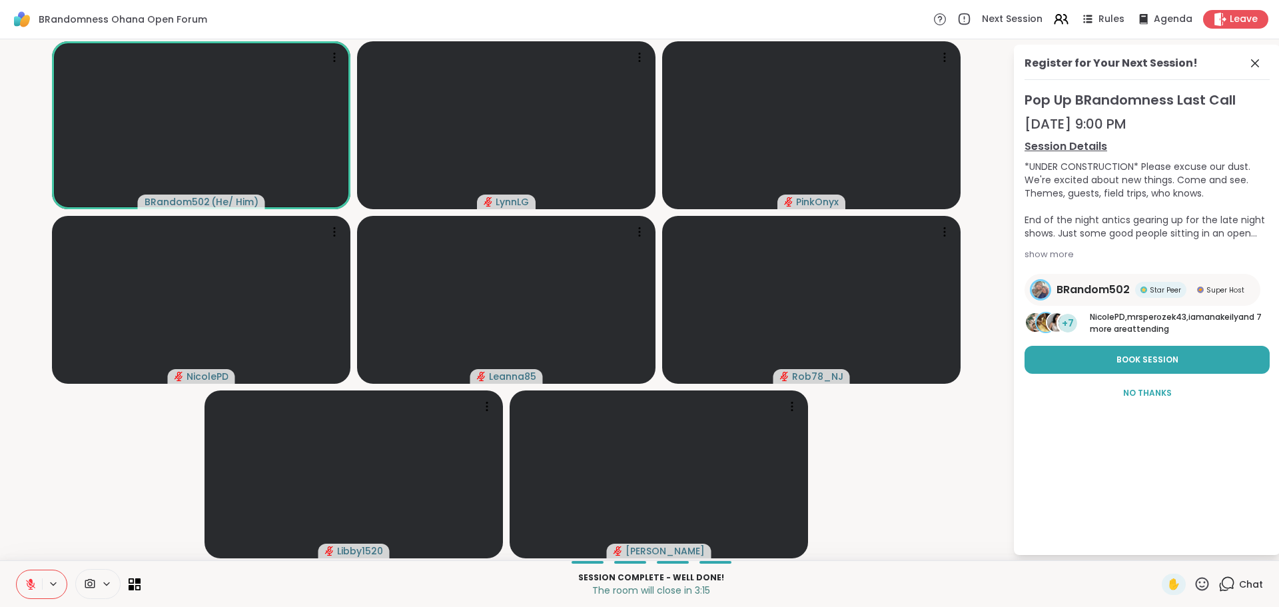
click at [33, 589] on icon at bounding box center [31, 584] width 12 height 12
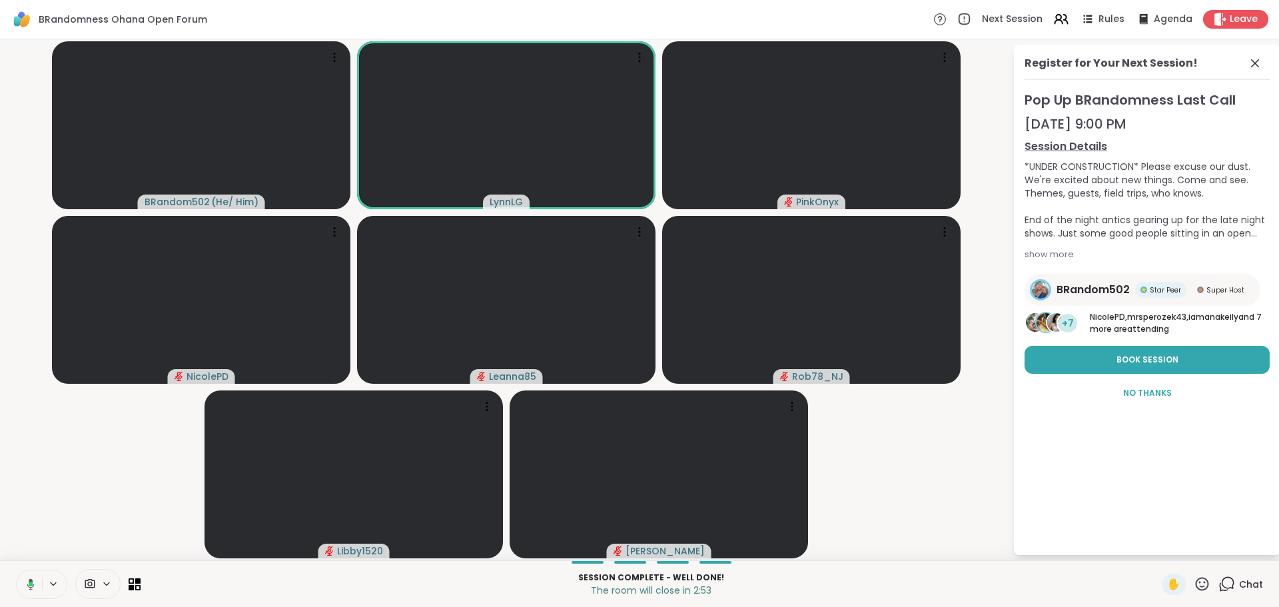
click at [33, 593] on button at bounding box center [28, 584] width 27 height 28
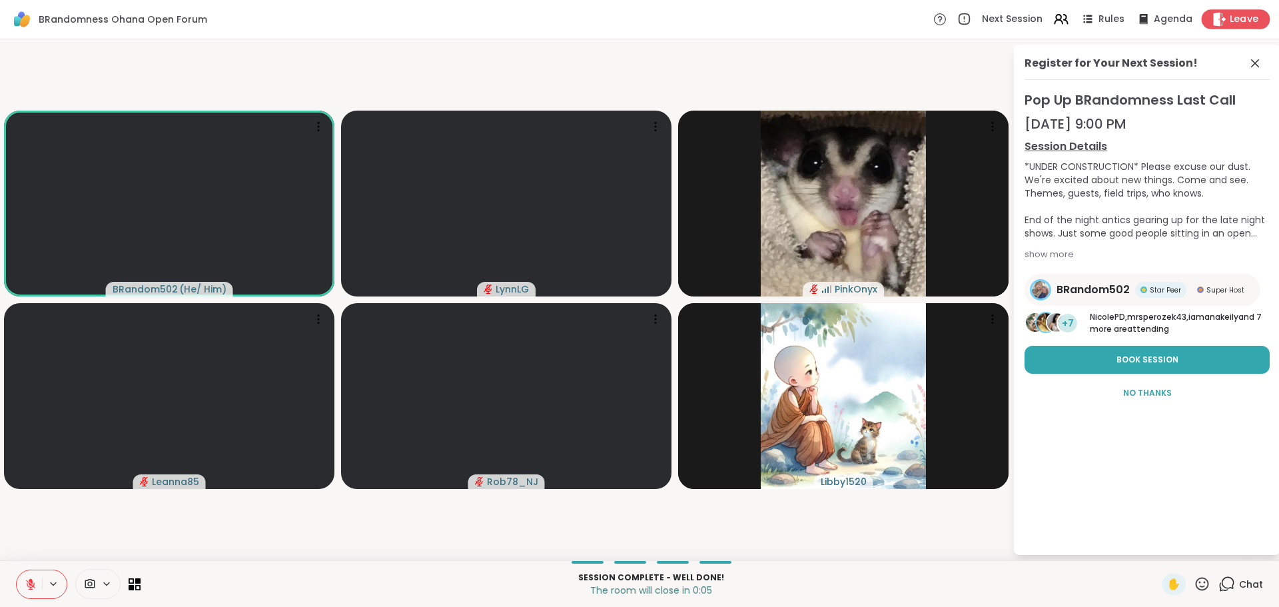
click at [1231, 19] on span "Leave" at bounding box center [1243, 20] width 29 height 14
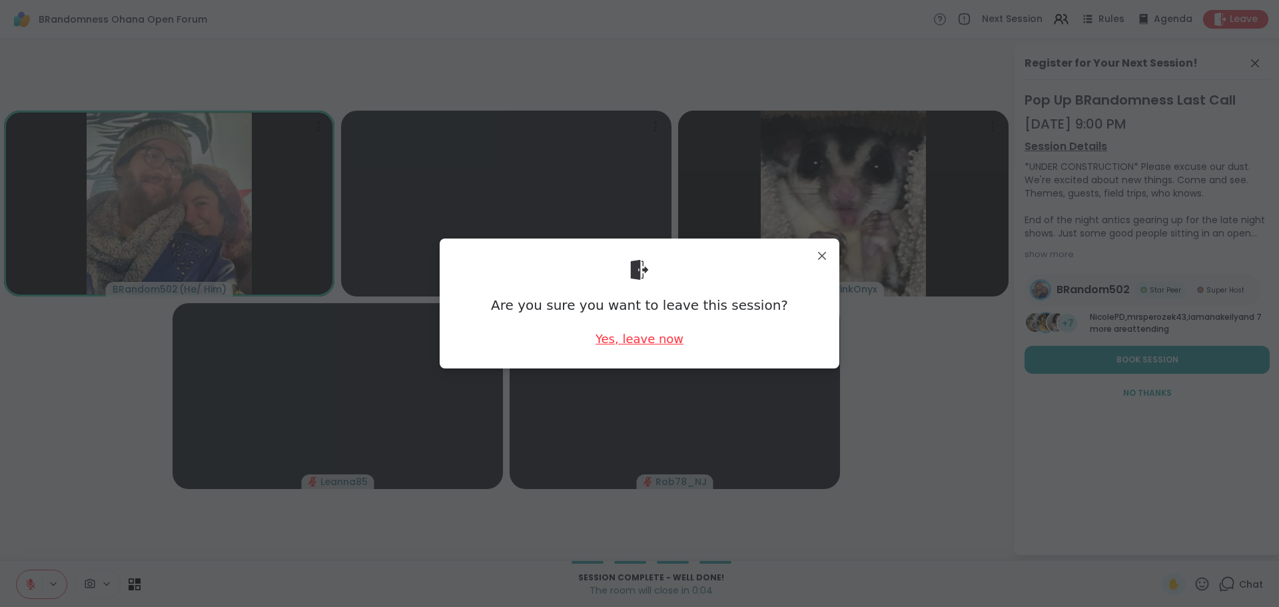
click at [641, 332] on div "Yes, leave now" at bounding box center [639, 338] width 88 height 17
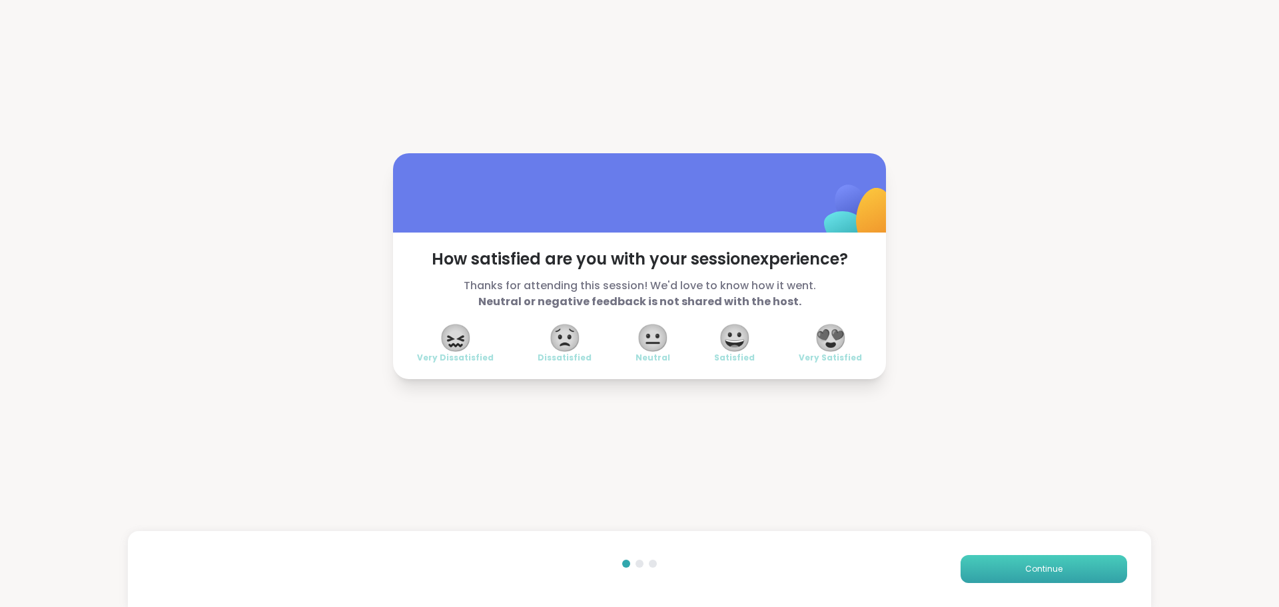
click at [1030, 570] on span "Continue" at bounding box center [1043, 569] width 37 height 12
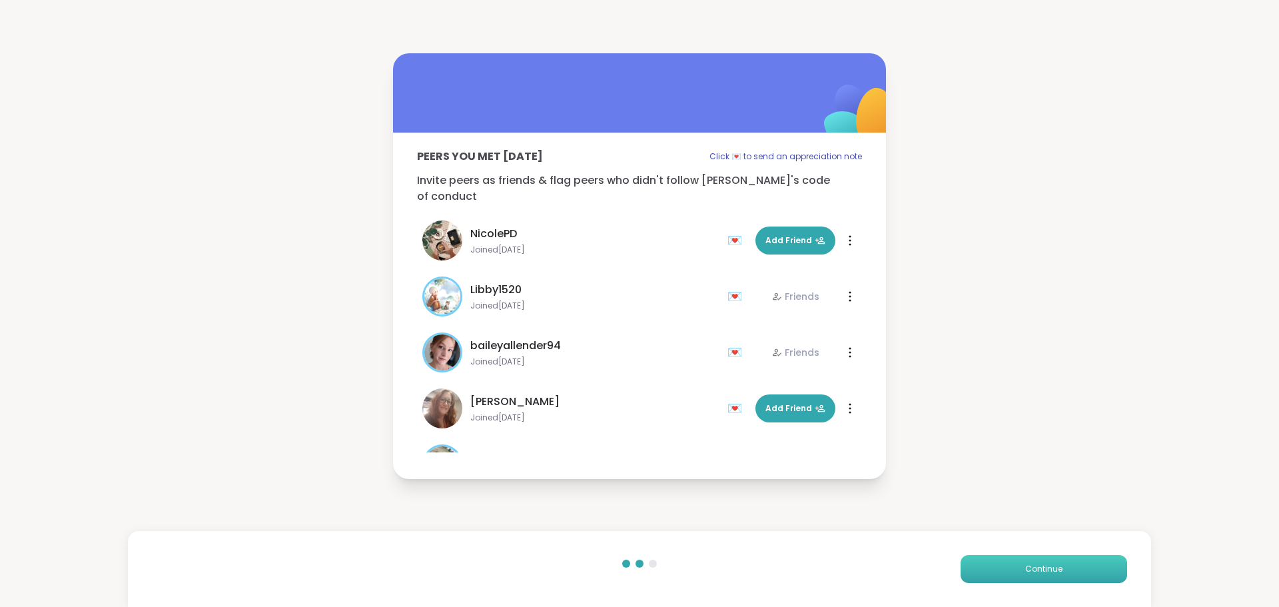
click at [1029, 565] on span "Continue" at bounding box center [1043, 569] width 37 height 12
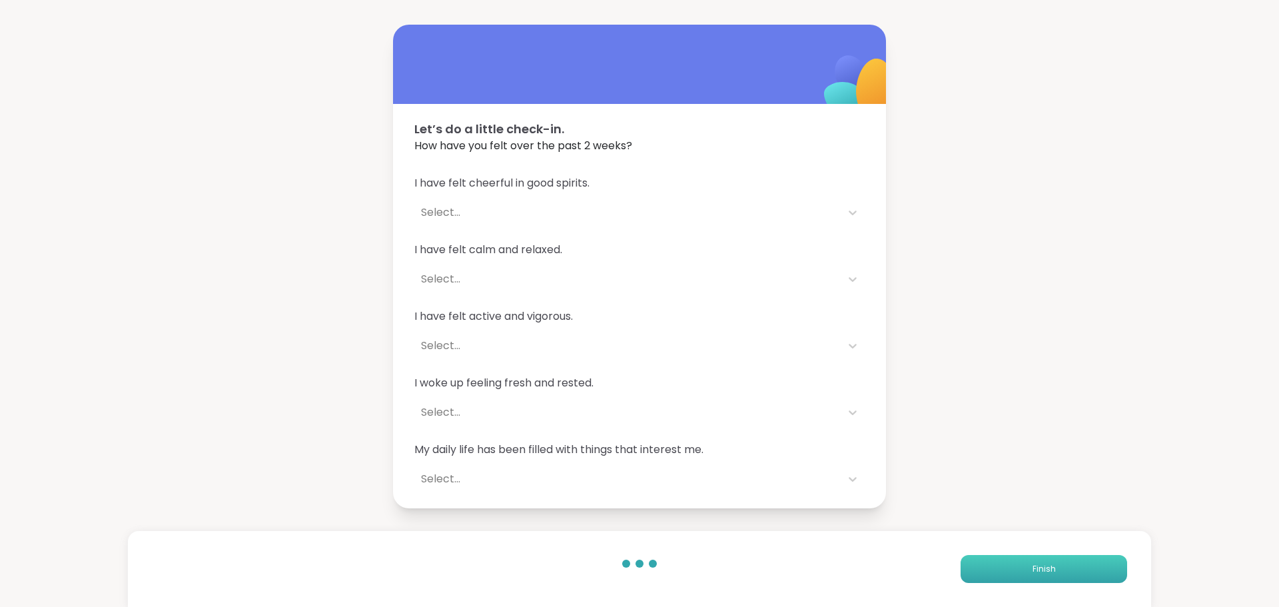
click at [1032, 565] on span "Finish" at bounding box center [1043, 569] width 23 height 12
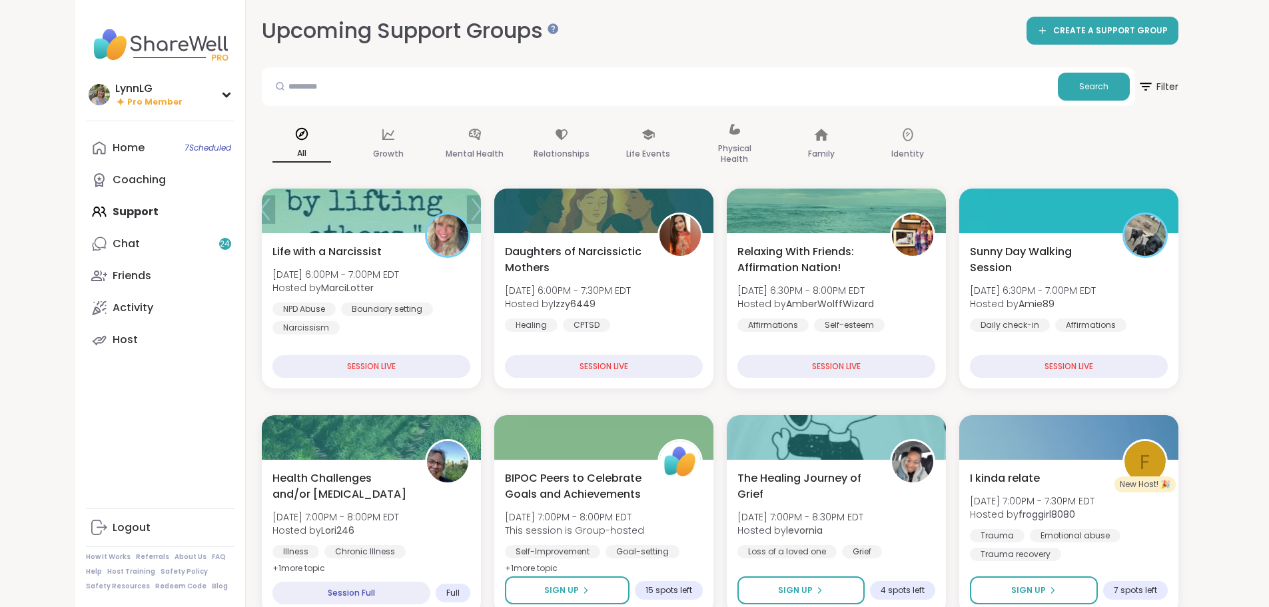
scroll to position [1648, 0]
